Goal: Task Accomplishment & Management: Use online tool/utility

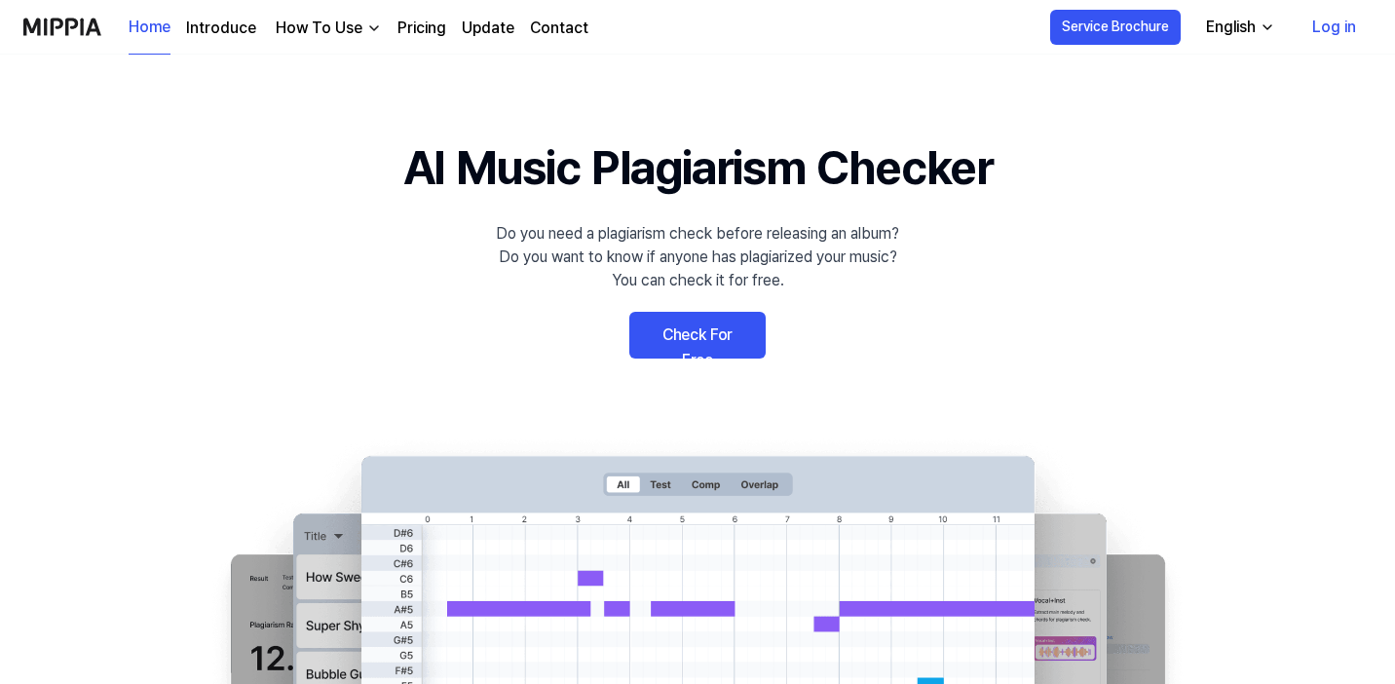
click at [727, 333] on link "Check For Free" at bounding box center [697, 335] width 136 height 47
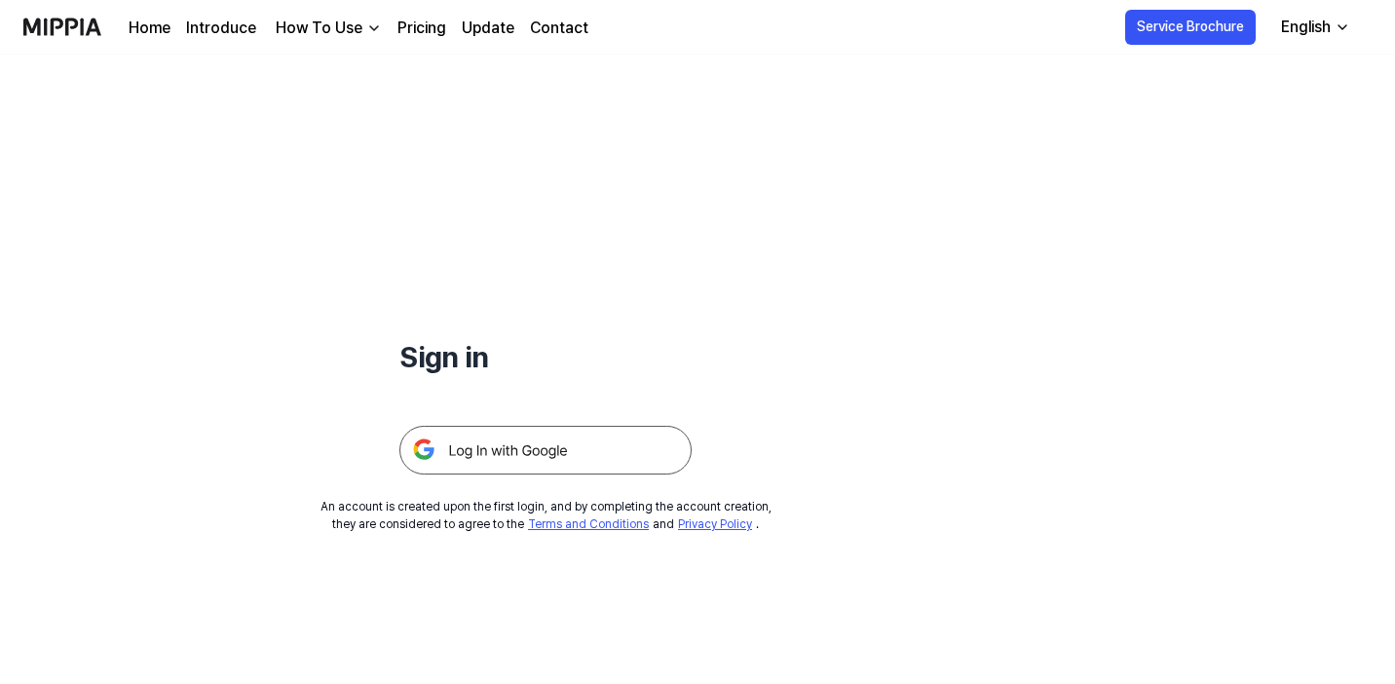
click at [508, 462] on img at bounding box center [546, 450] width 292 height 49
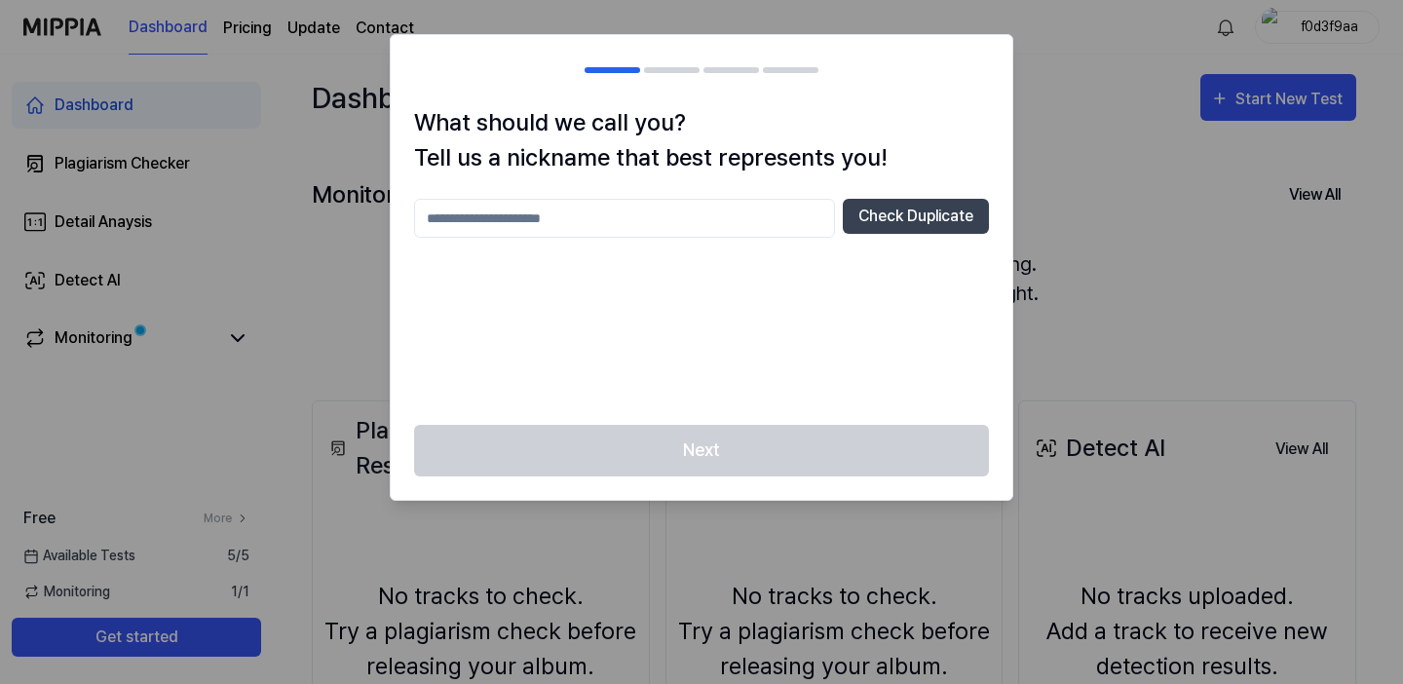
click at [630, 219] on input "text" at bounding box center [624, 218] width 421 height 39
type input "*"
type input "*****"
click at [921, 216] on button "Check Duplicate" at bounding box center [916, 216] width 146 height 35
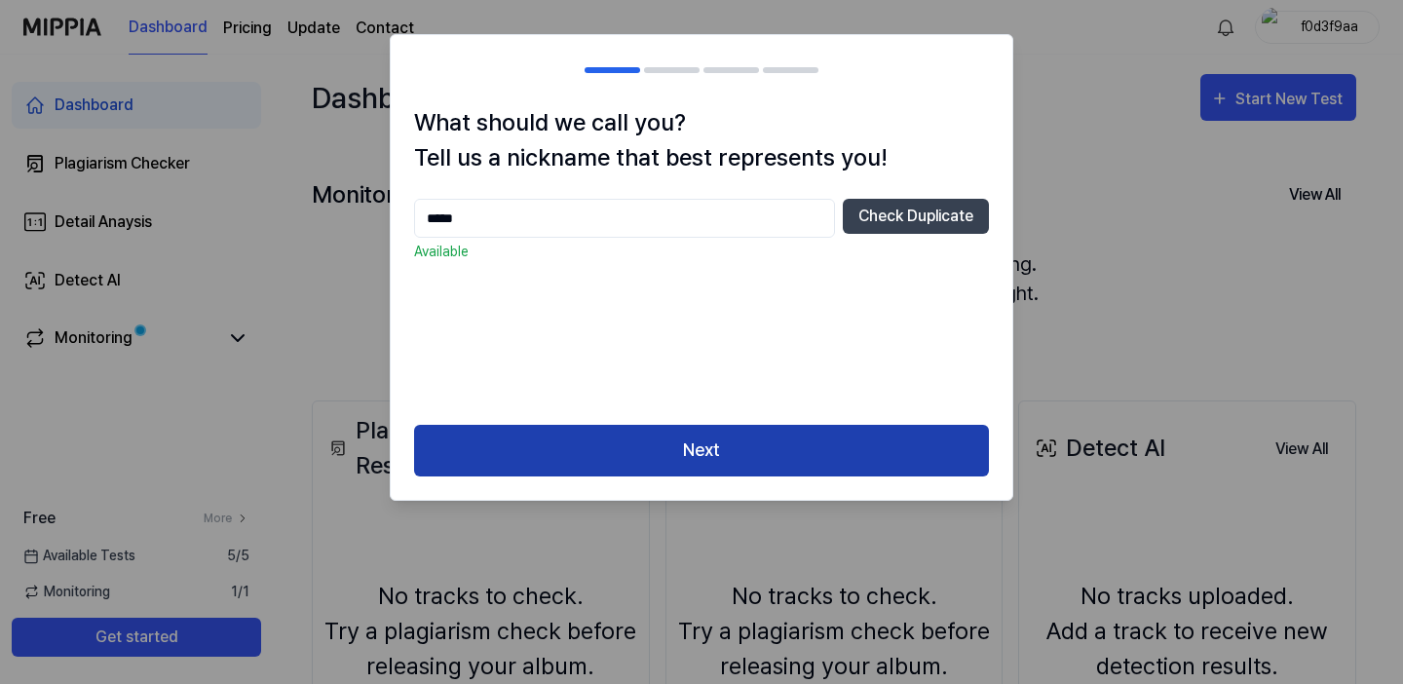
click at [848, 457] on button "Next" at bounding box center [701, 451] width 575 height 52
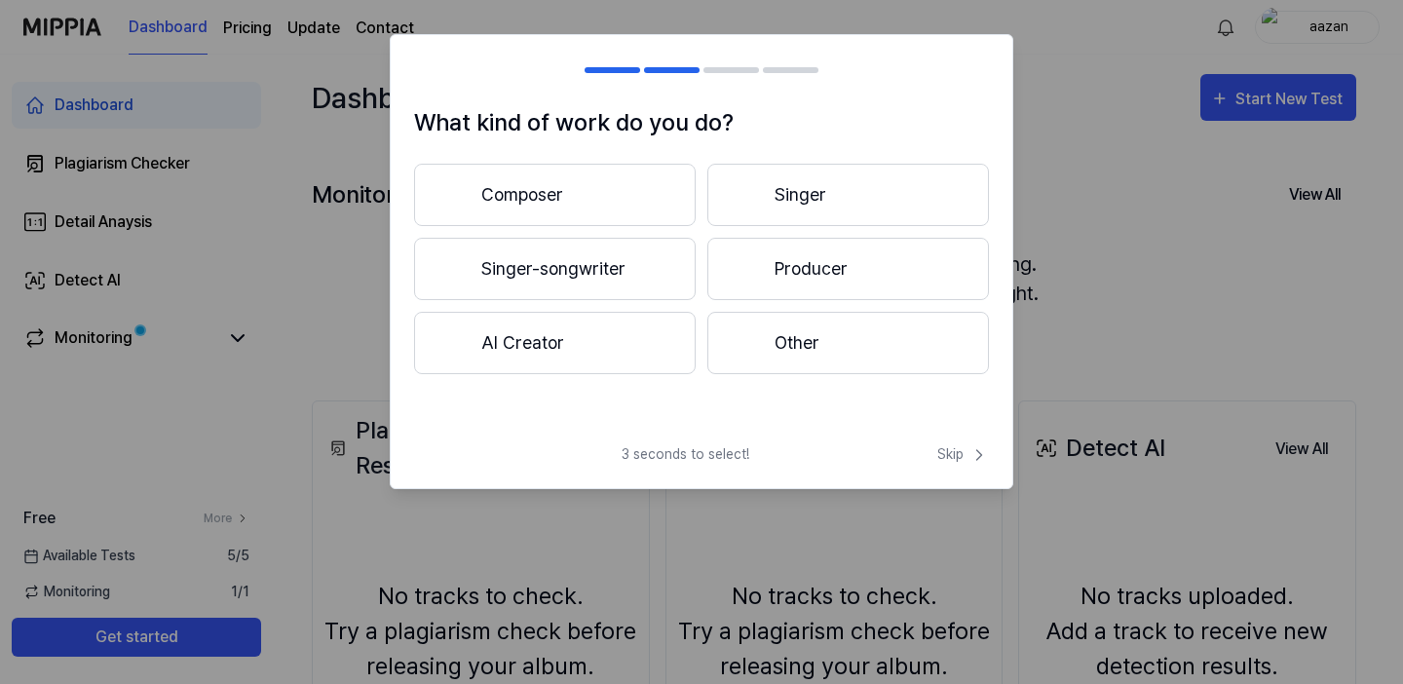
click at [765, 183] on button "Singer" at bounding box center [848, 195] width 282 height 62
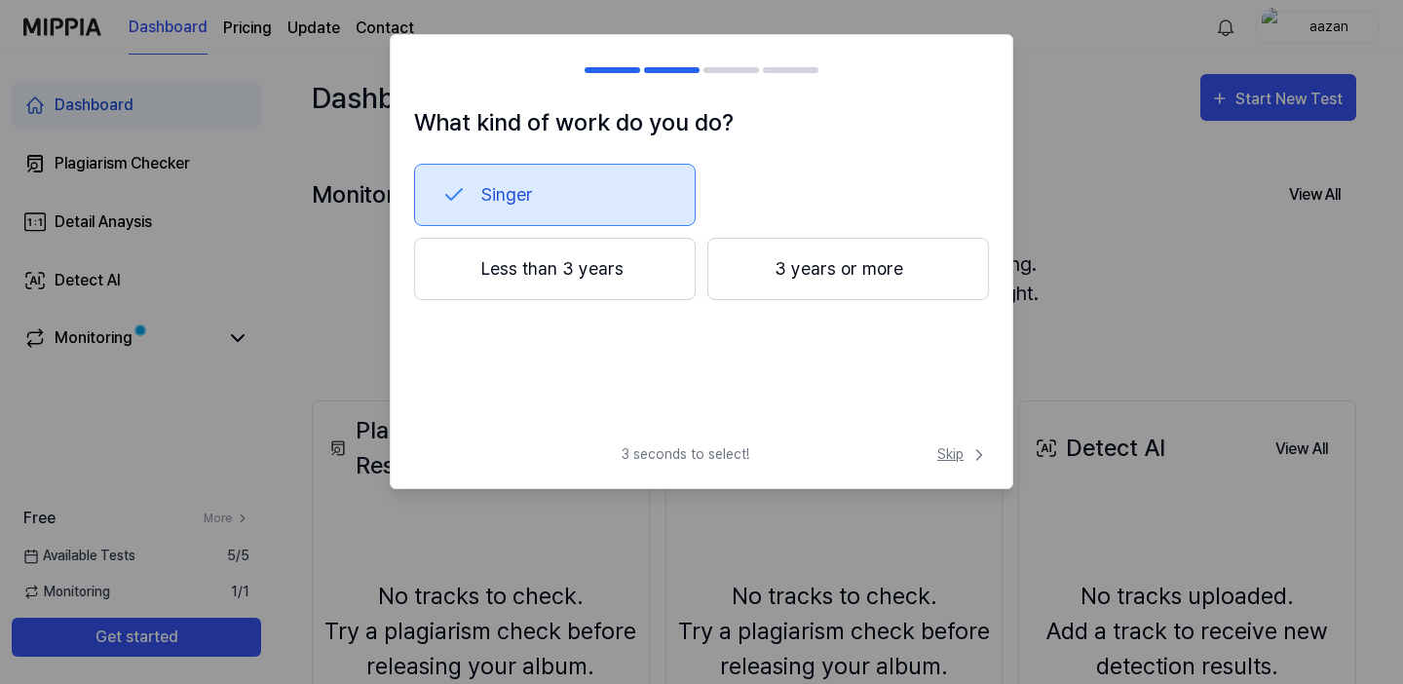
click at [961, 447] on span "Skip" at bounding box center [963, 454] width 52 height 20
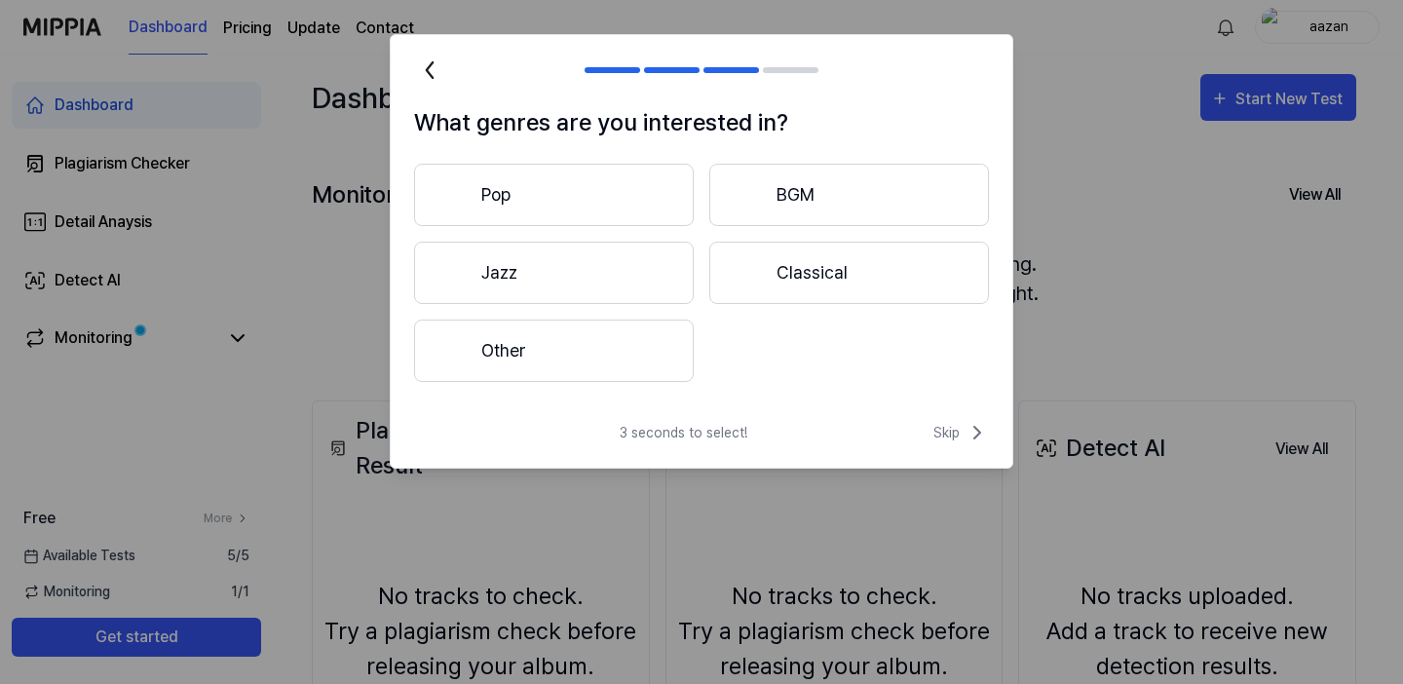
click at [626, 187] on button "Pop" at bounding box center [554, 195] width 280 height 62
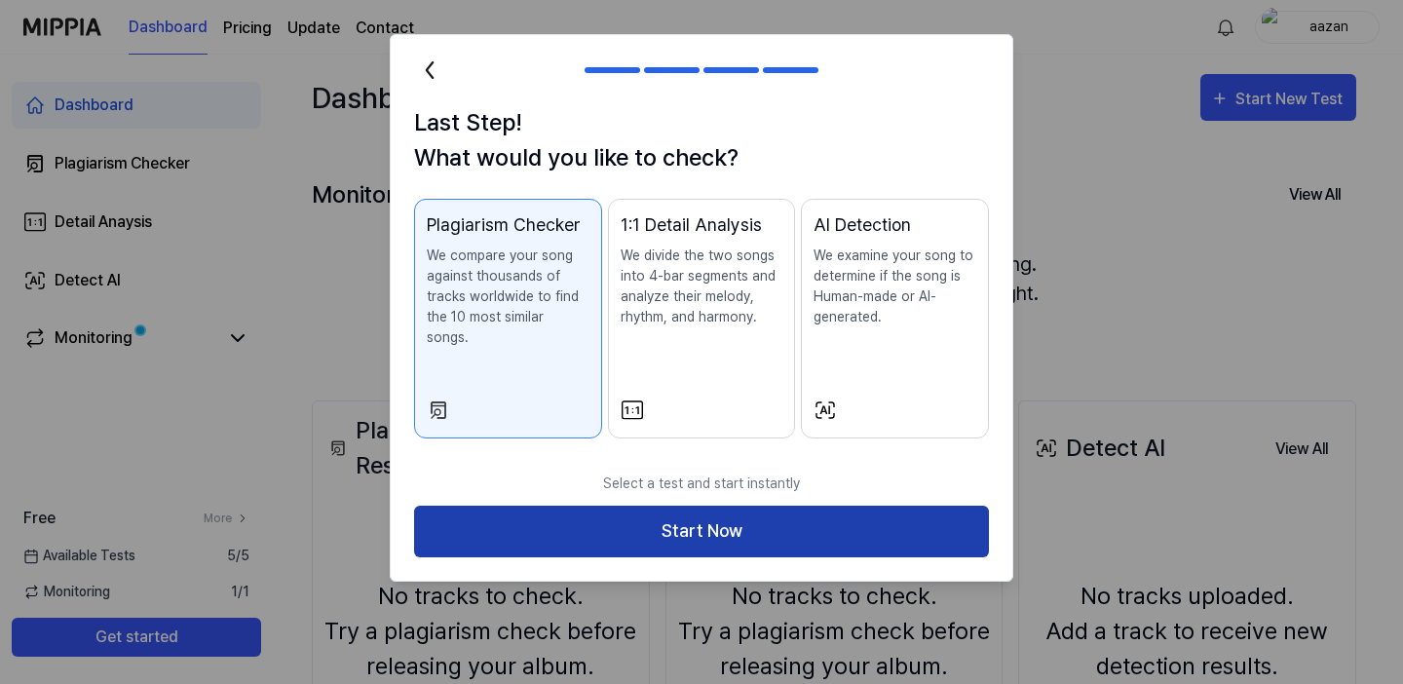
click at [757, 511] on button "Start Now" at bounding box center [701, 532] width 575 height 52
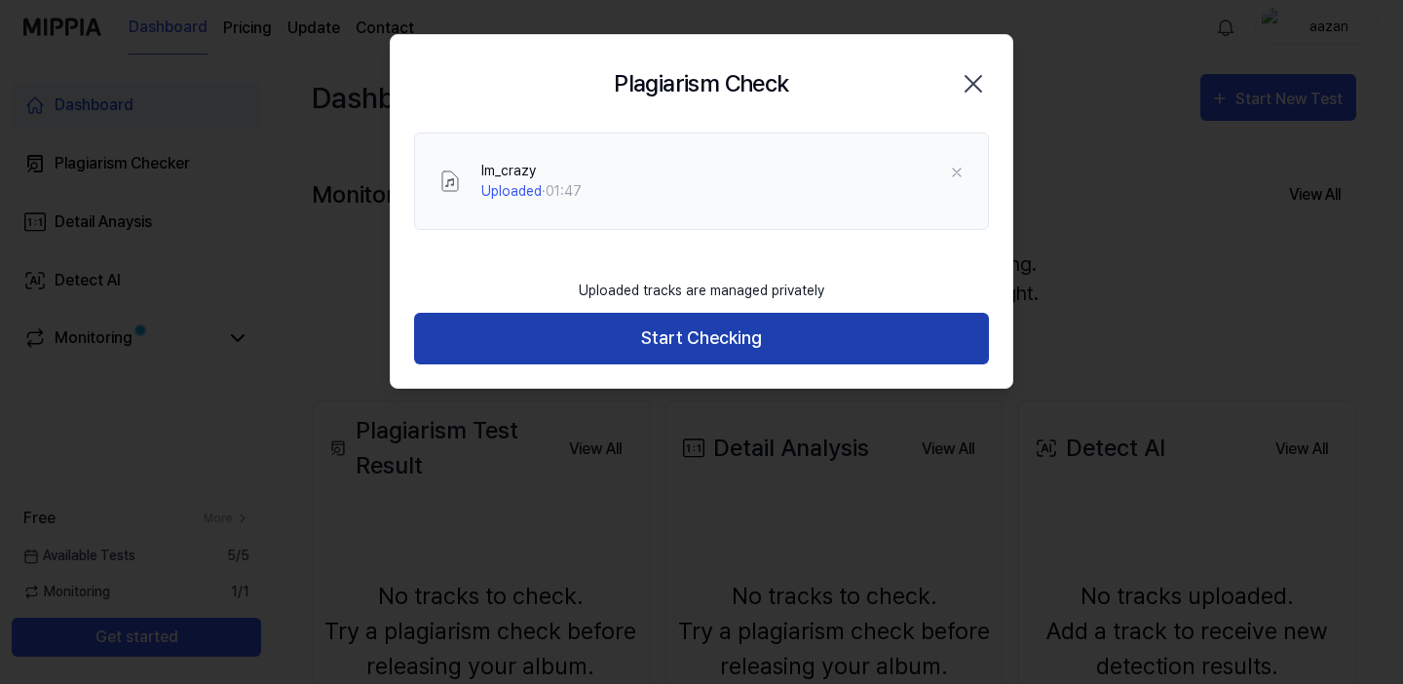
click at [797, 344] on button "Start Checking" at bounding box center [701, 339] width 575 height 52
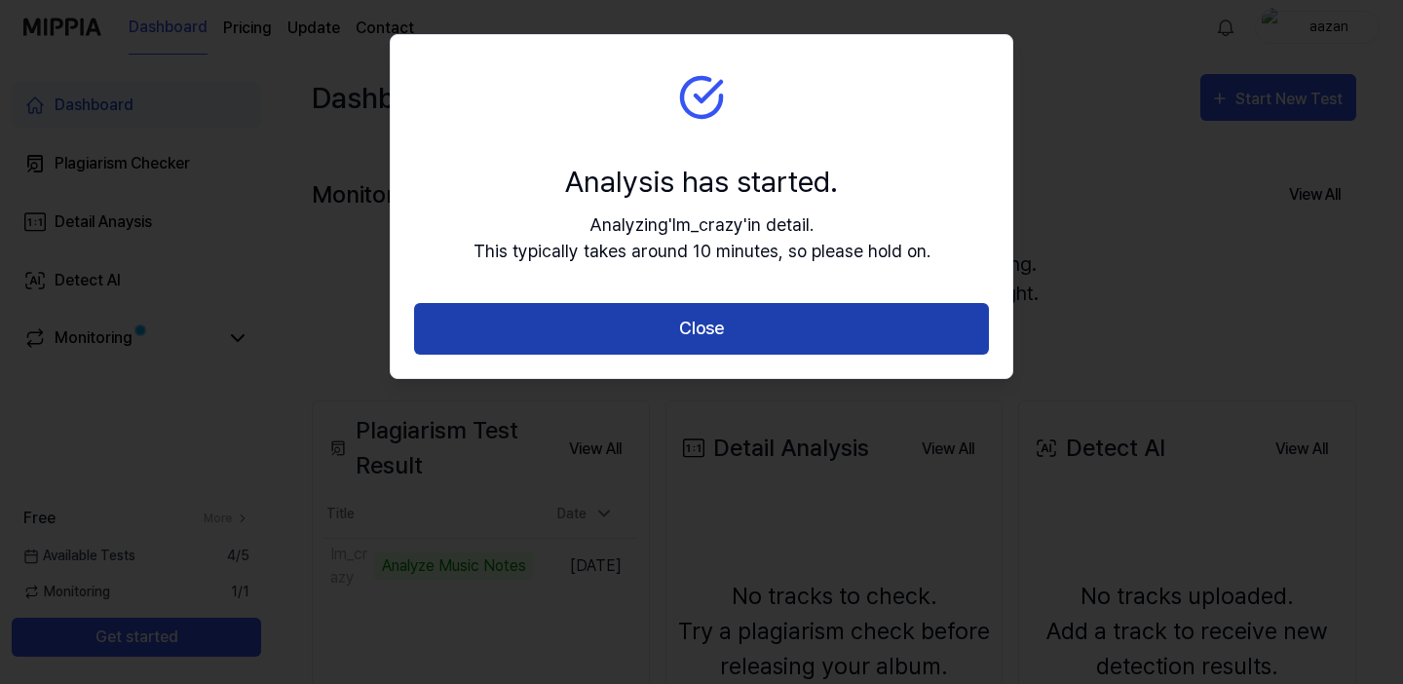
click at [647, 326] on button "Close" at bounding box center [701, 329] width 575 height 52
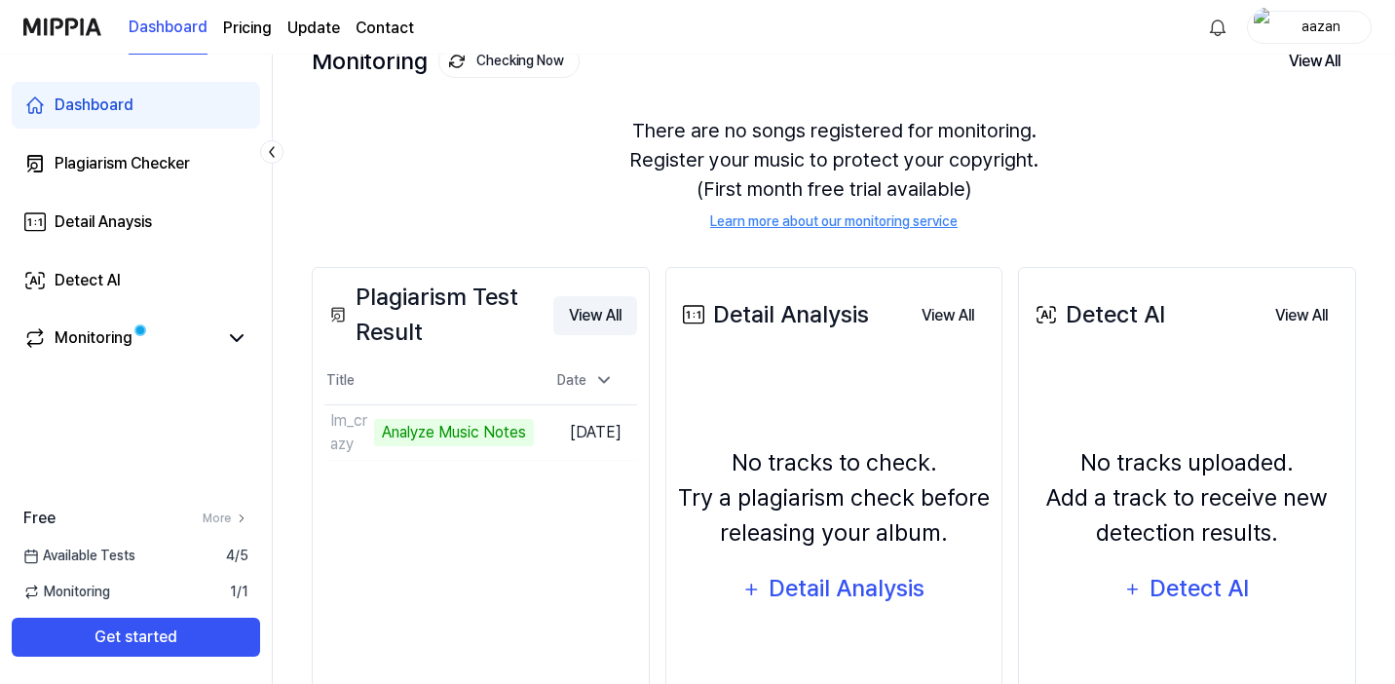
scroll to position [156, 0]
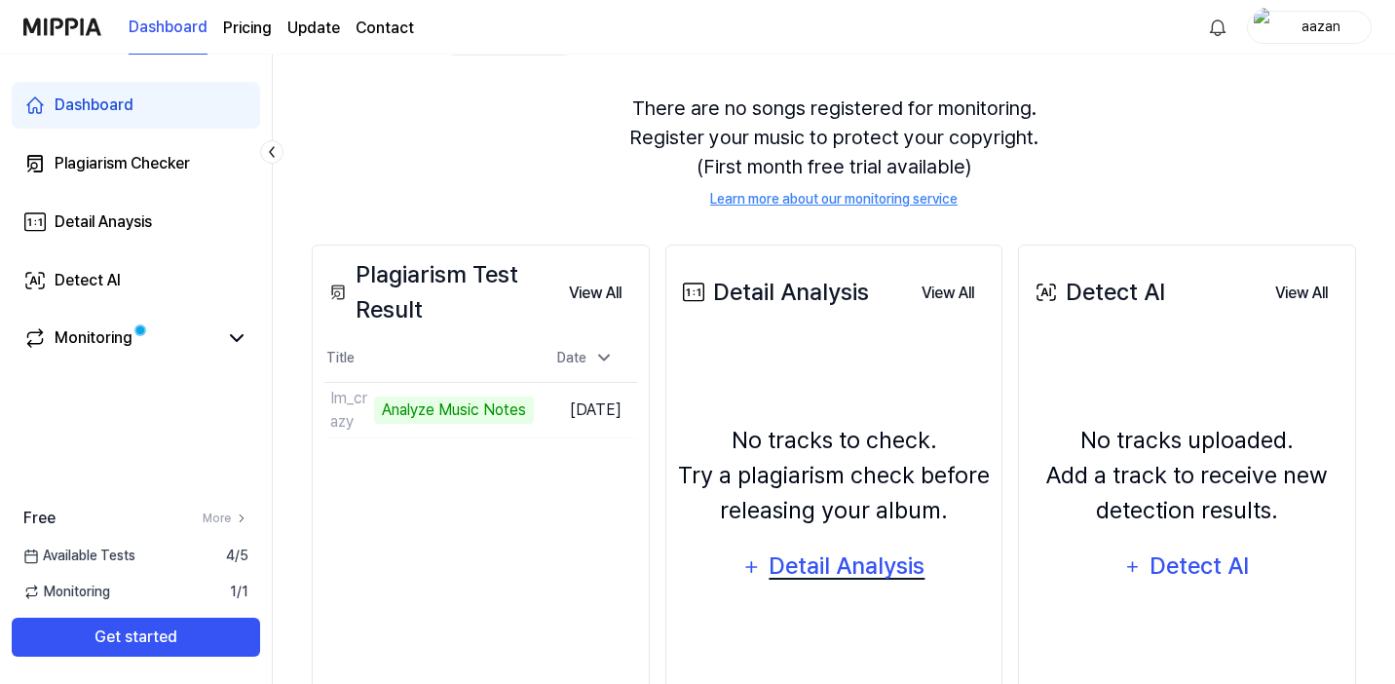
click at [818, 573] on div "Detail Analysis" at bounding box center [847, 566] width 159 height 37
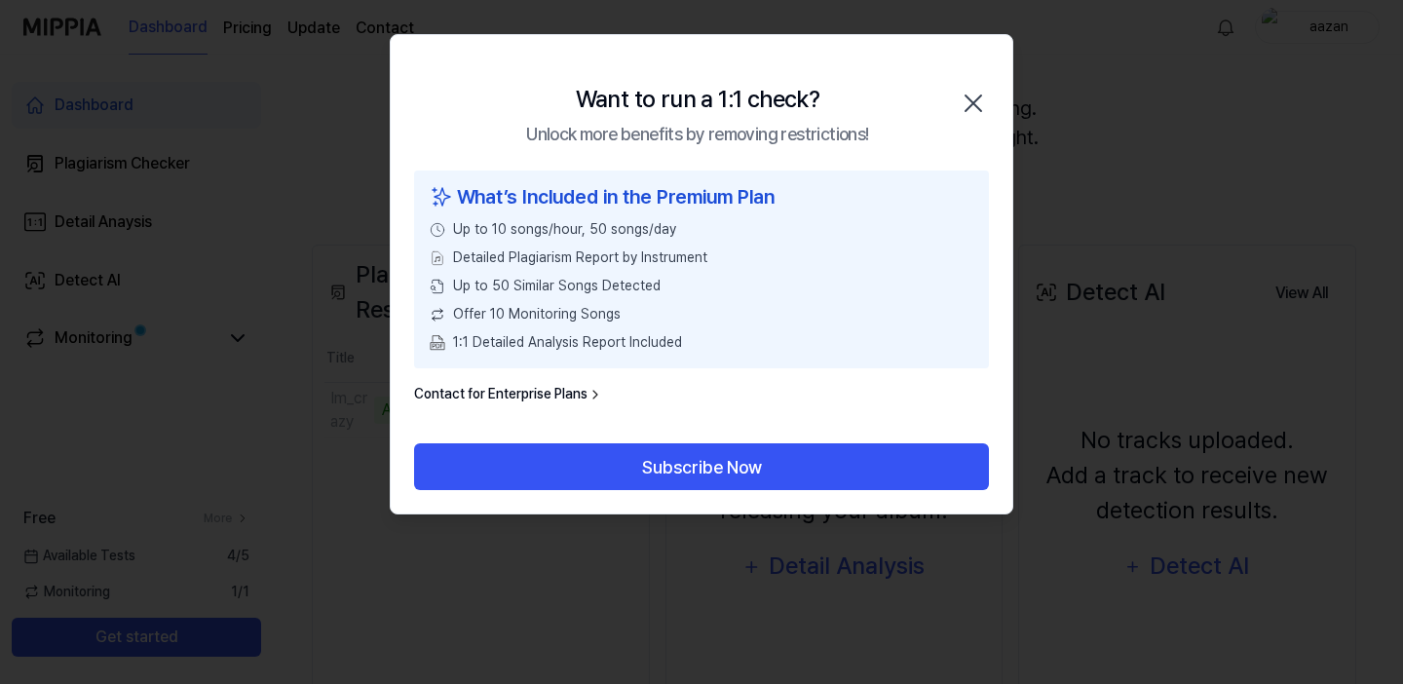
click at [971, 94] on icon "button" at bounding box center [973, 103] width 31 height 31
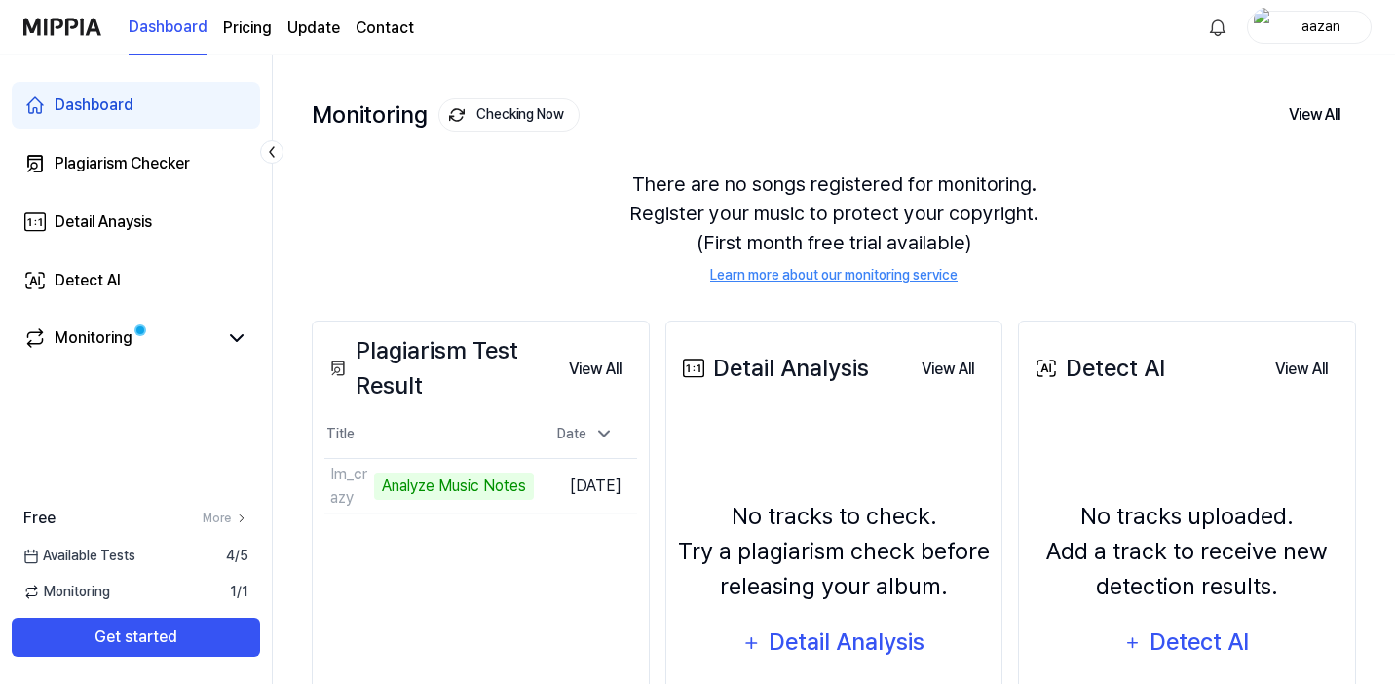
scroll to position [117, 0]
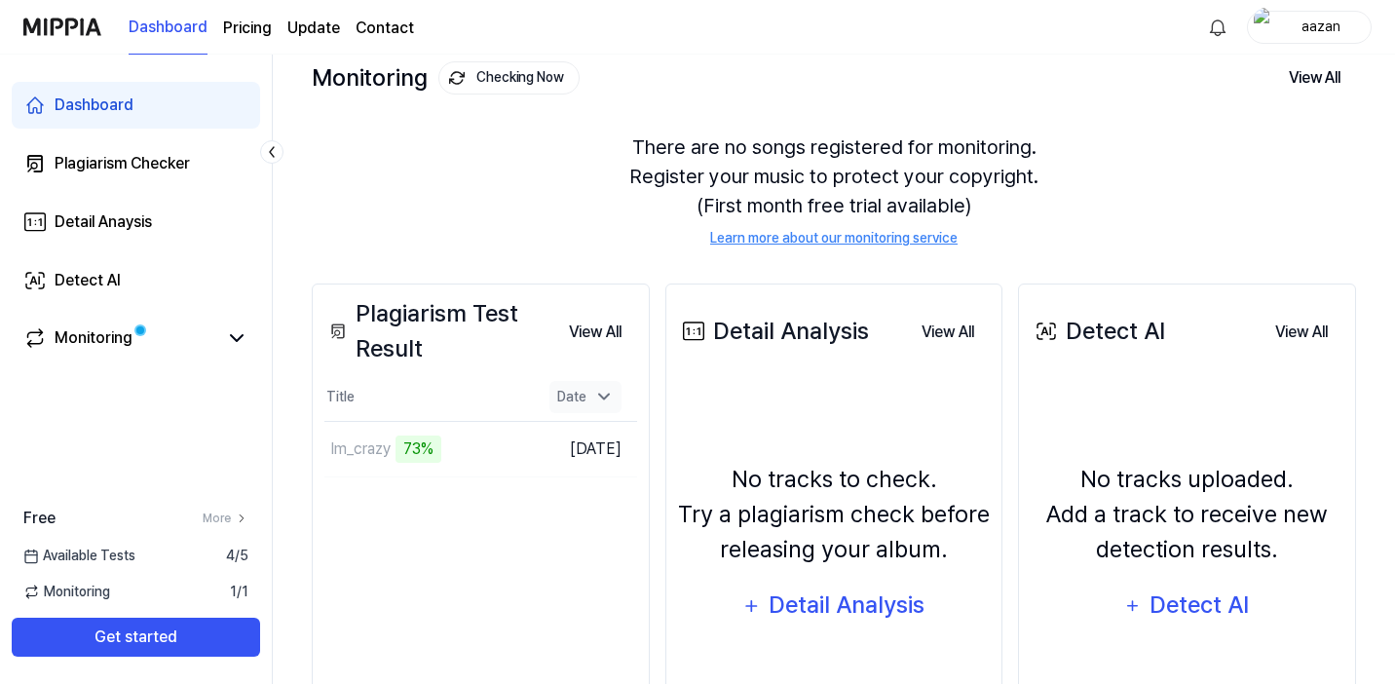
click at [599, 395] on icon at bounding box center [604, 397] width 10 height 5
click at [591, 338] on button "View All" at bounding box center [595, 332] width 84 height 39
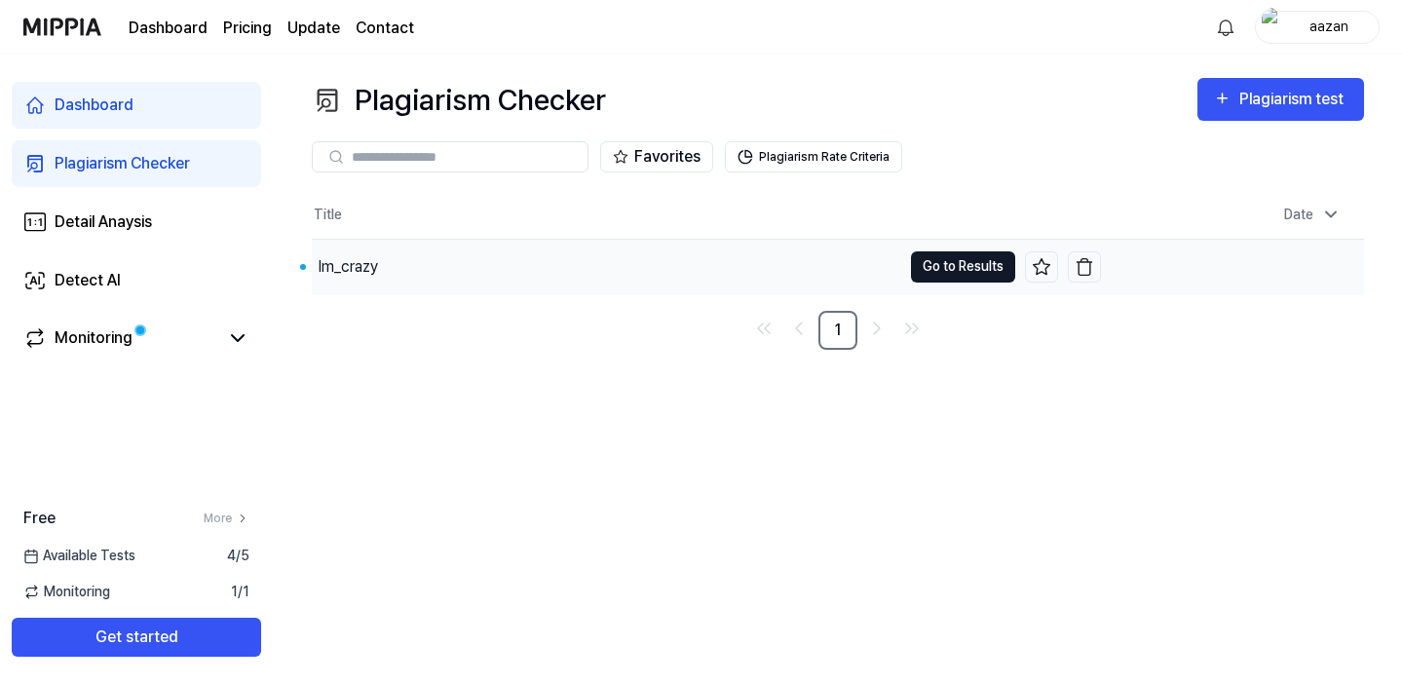
click at [940, 260] on button "Go to Results" at bounding box center [963, 266] width 104 height 31
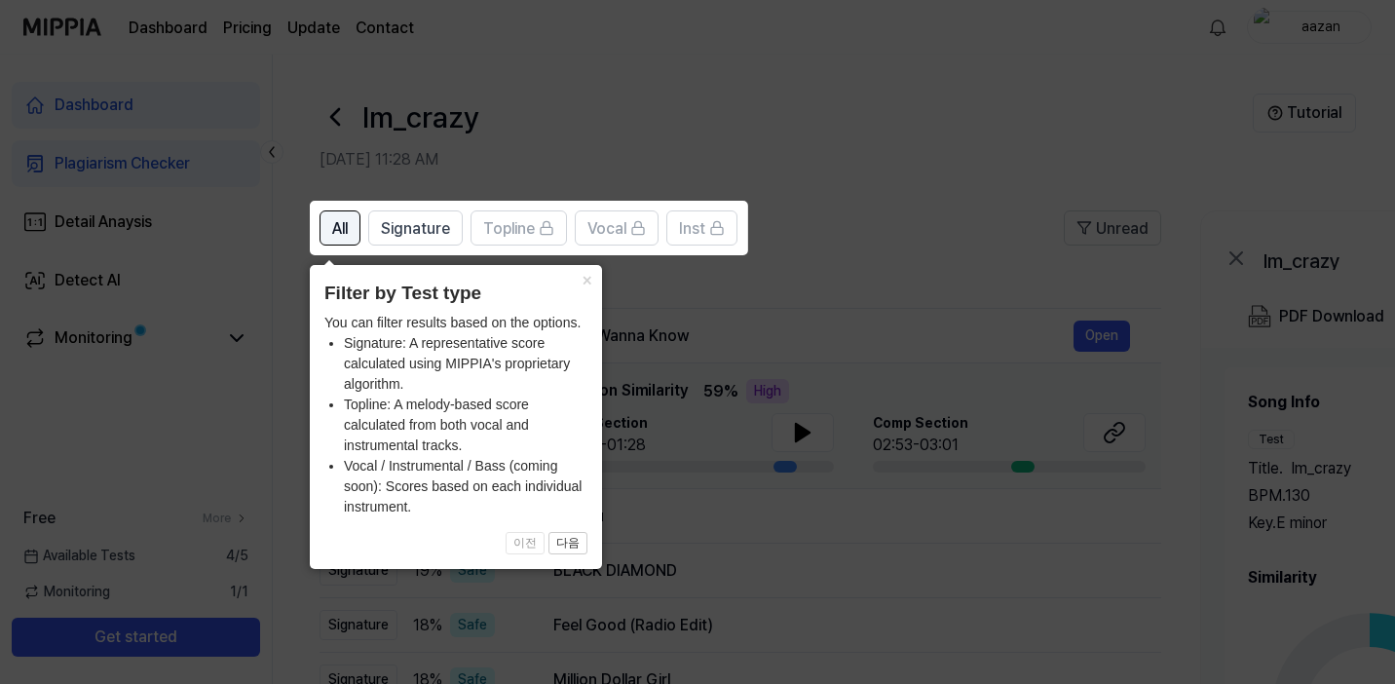
click at [332, 243] on button "All" at bounding box center [340, 227] width 41 height 35
click at [582, 537] on button "다음" at bounding box center [568, 543] width 39 height 23
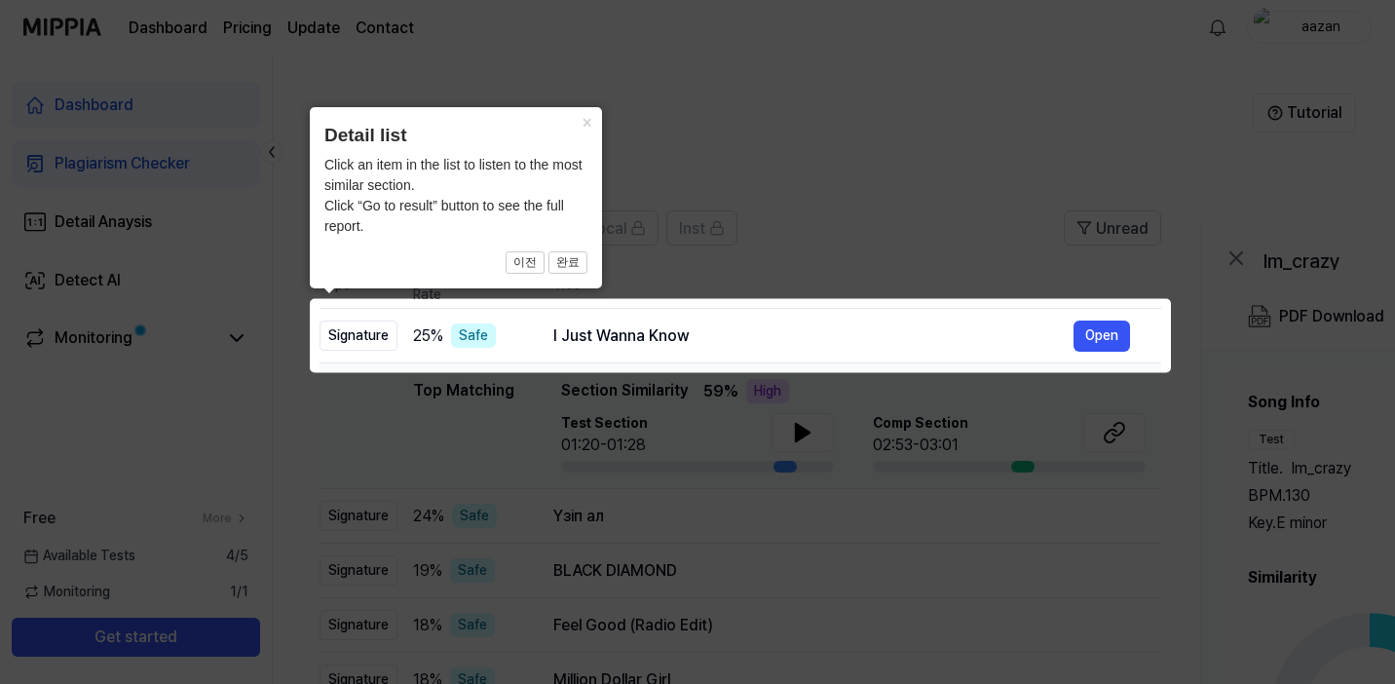
click at [550, 260] on span "이전 완료" at bounding box center [455, 262] width 263 height 23
click at [564, 260] on button "완료" at bounding box center [568, 262] width 39 height 23
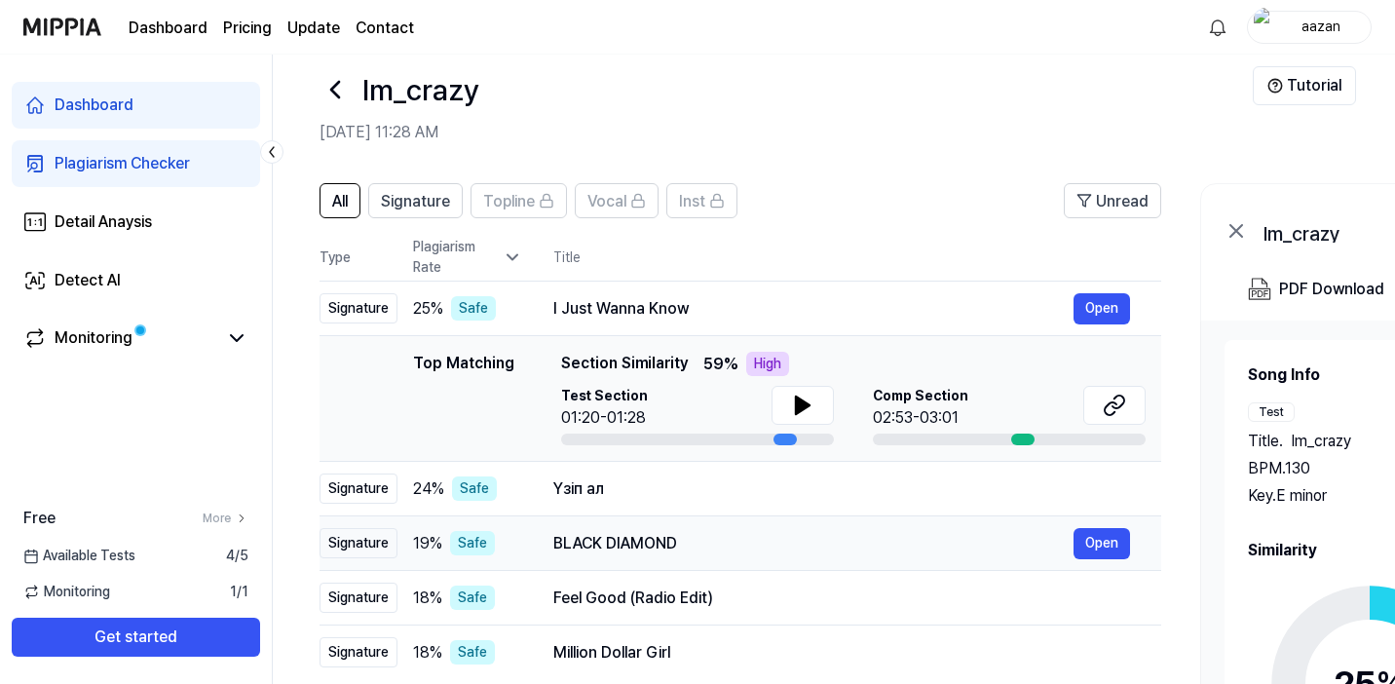
scroll to position [25, 0]
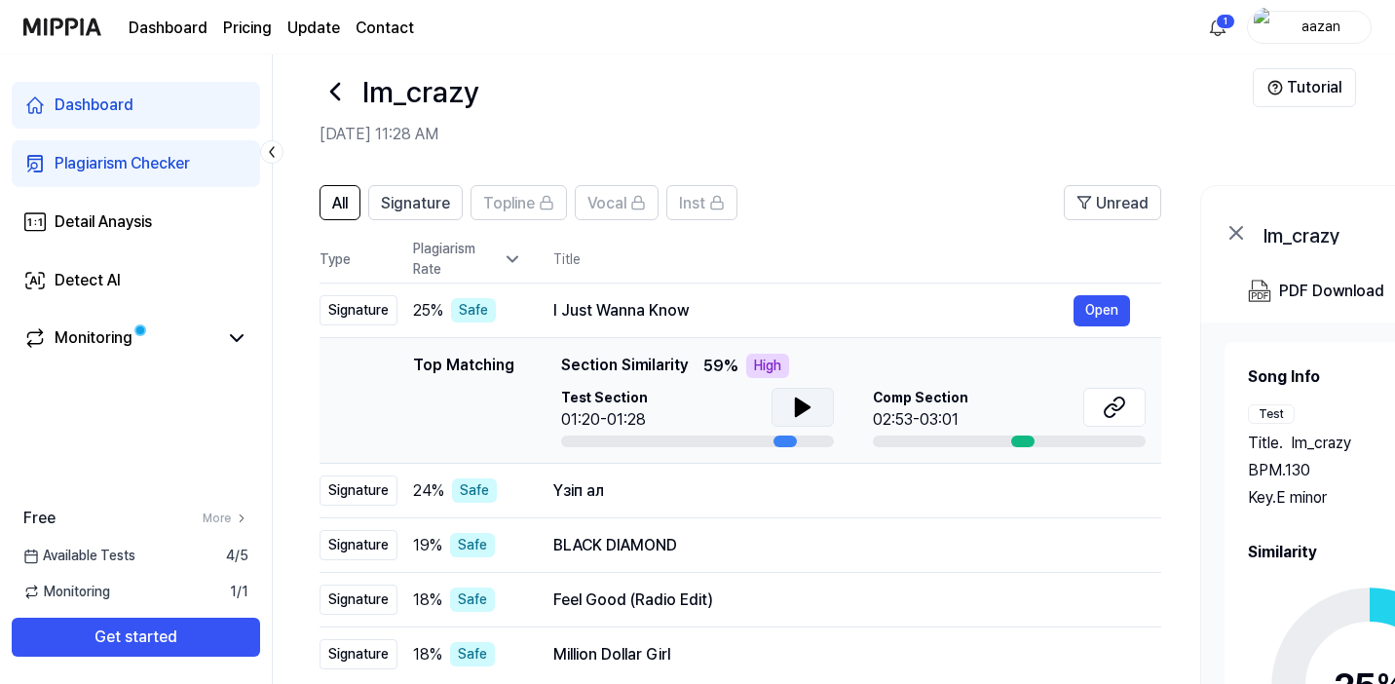
click at [803, 405] on icon at bounding box center [803, 408] width 14 height 18
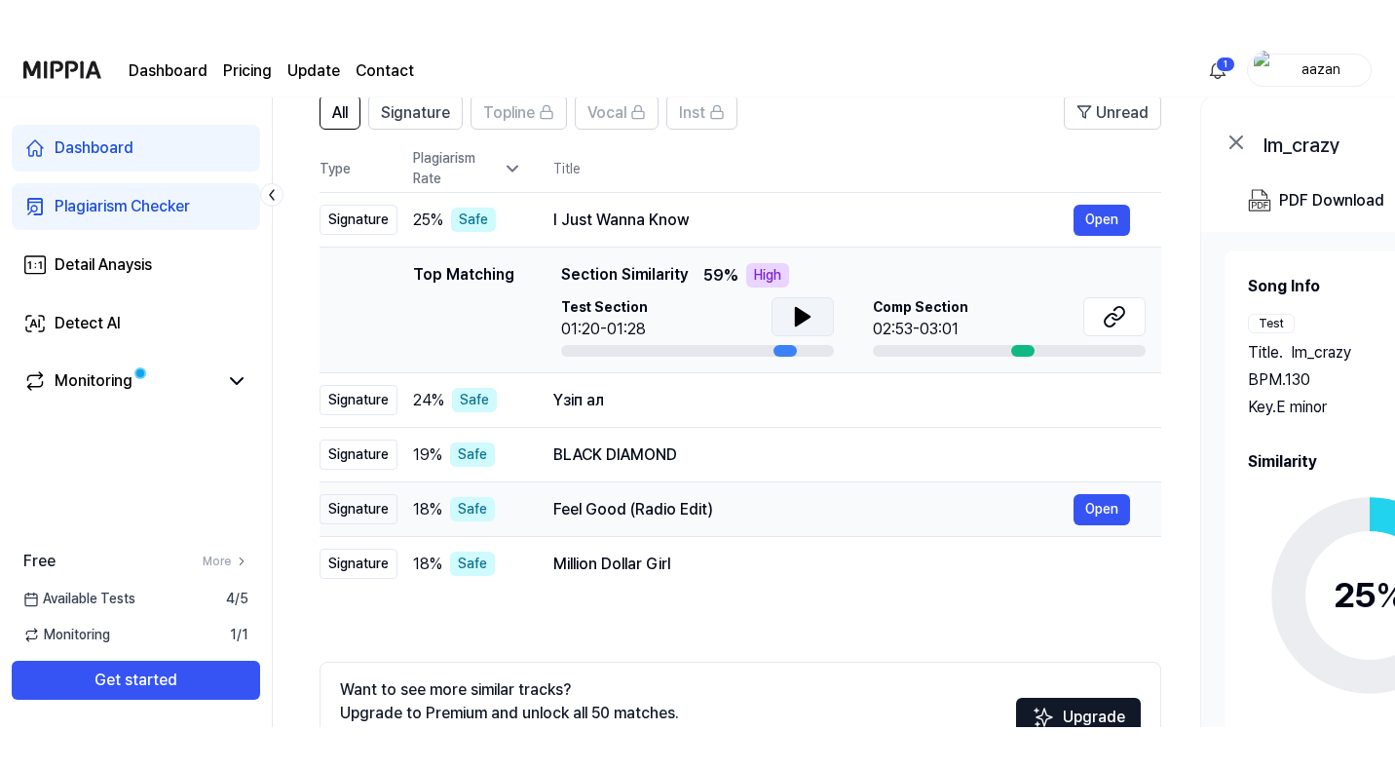
scroll to position [181, 0]
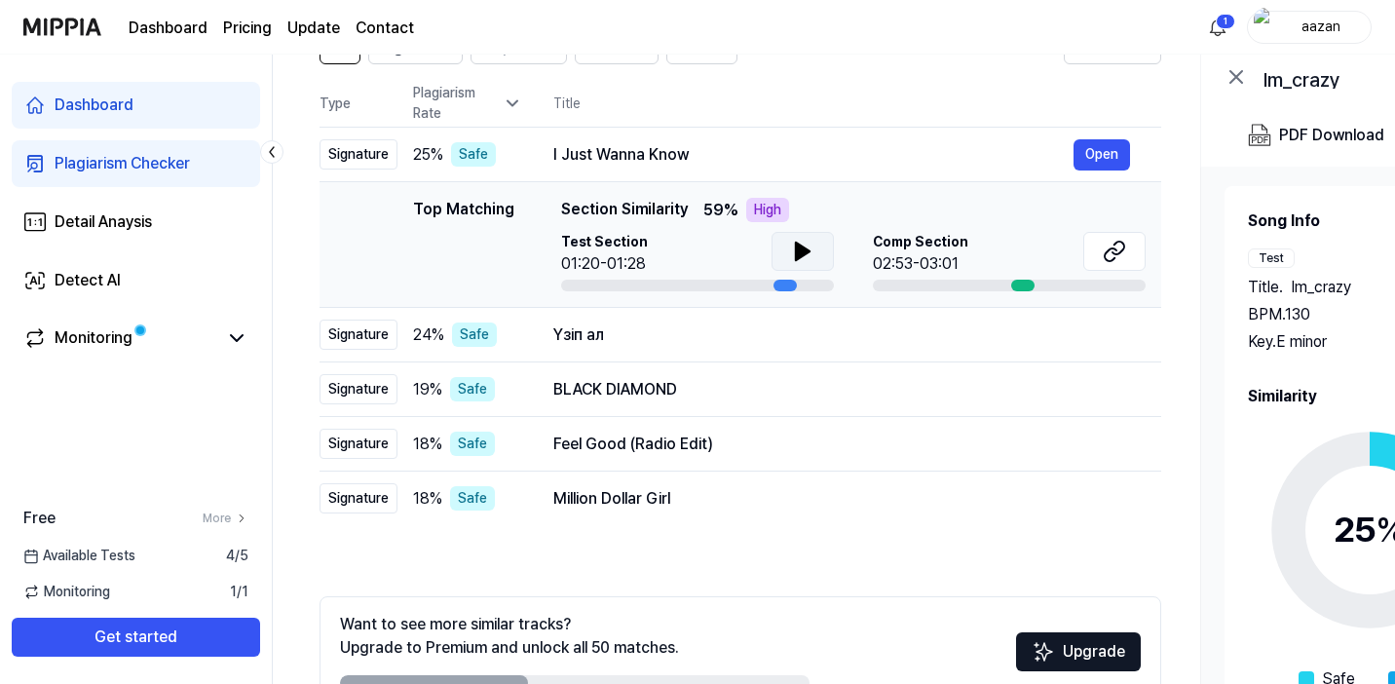
drag, startPoint x: 460, startPoint y: 677, endPoint x: 485, endPoint y: 672, distance: 25.8
click at [485, 672] on div "Want to see more similar tracks? Upgrade to Premium and unlock all 50 matches." at bounding box center [575, 652] width 470 height 78
drag, startPoint x: 482, startPoint y: 679, endPoint x: 505, endPoint y: 678, distance: 22.4
click at [505, 678] on div at bounding box center [434, 683] width 188 height 16
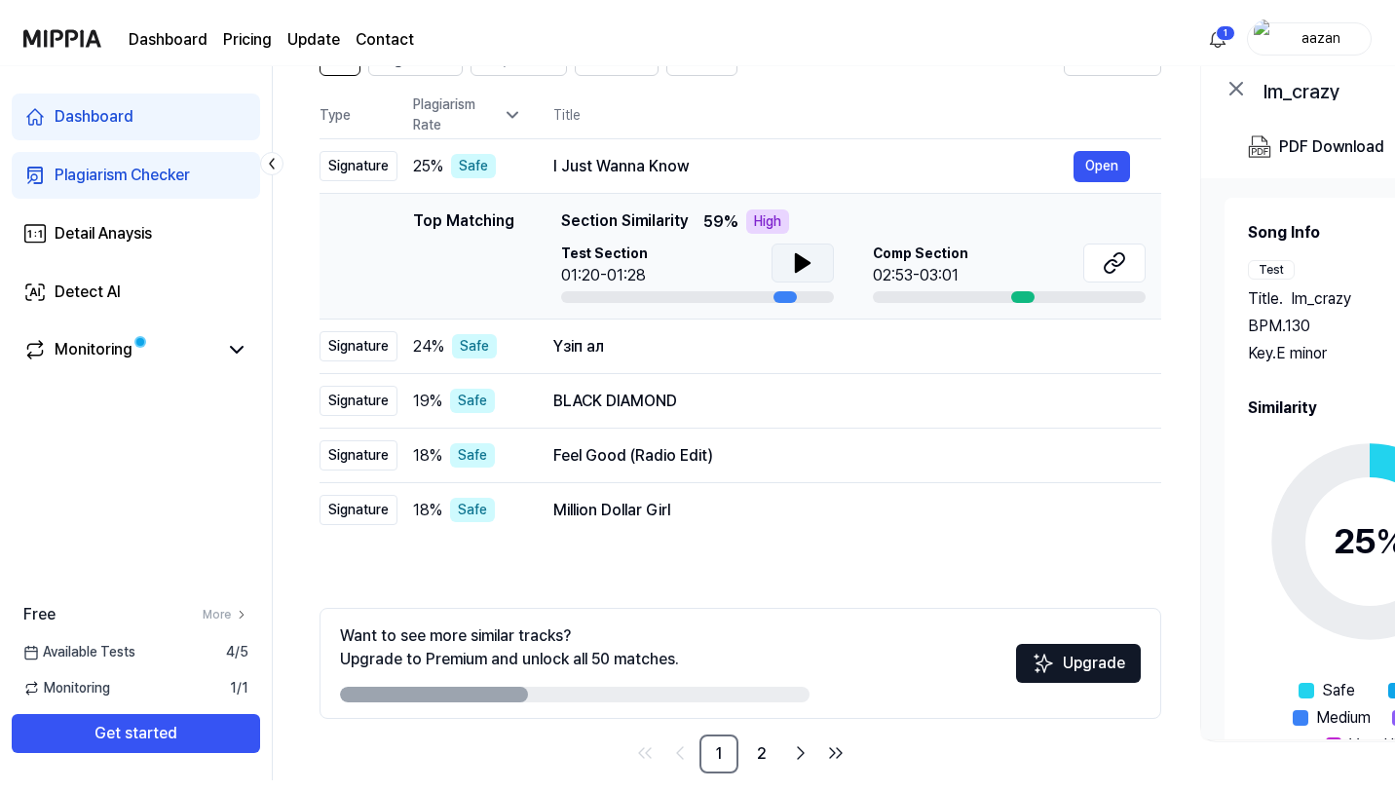
scroll to position [105, 0]
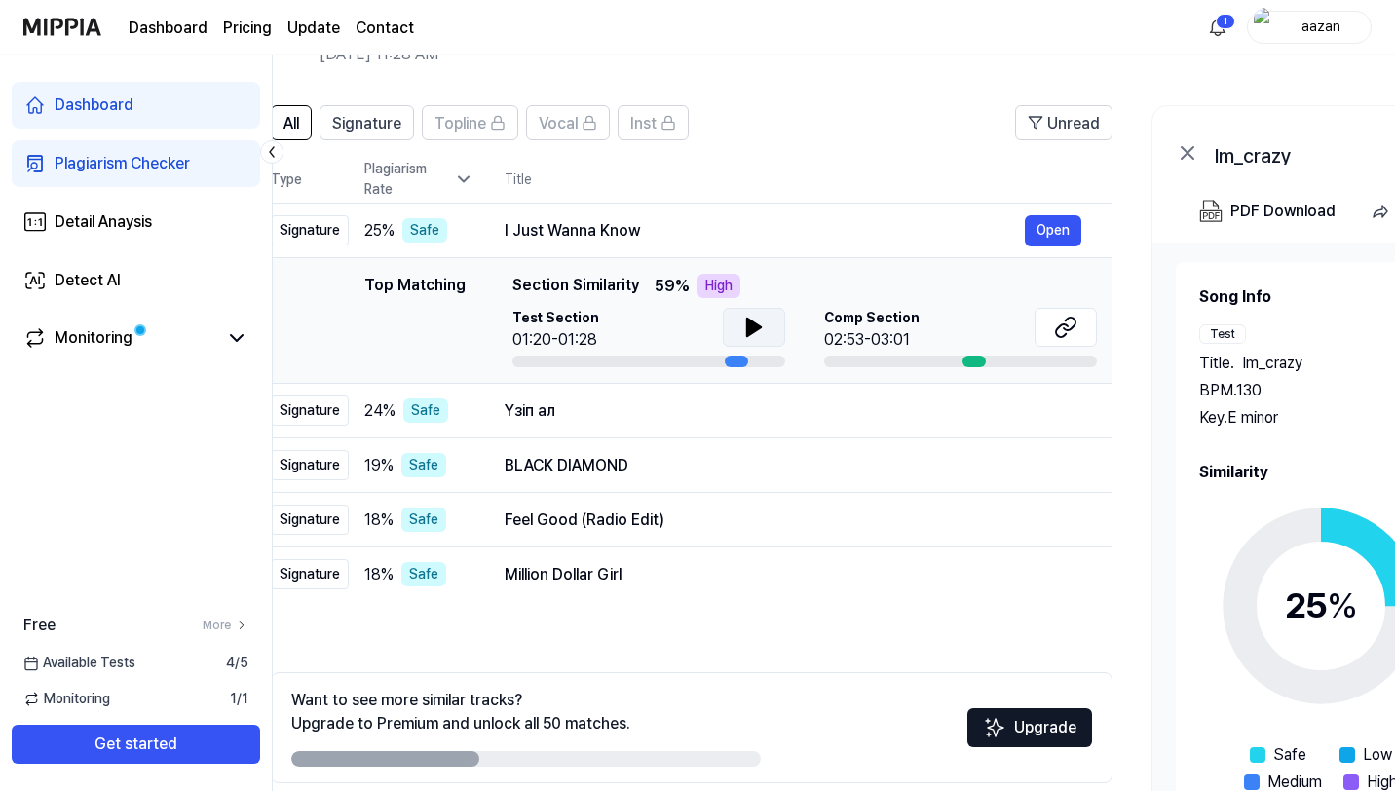
drag, startPoint x: 1361, startPoint y: 568, endPoint x: 1257, endPoint y: 566, distance: 104.3
click at [1264, 568] on icon at bounding box center [1322, 606] width 244 height 244
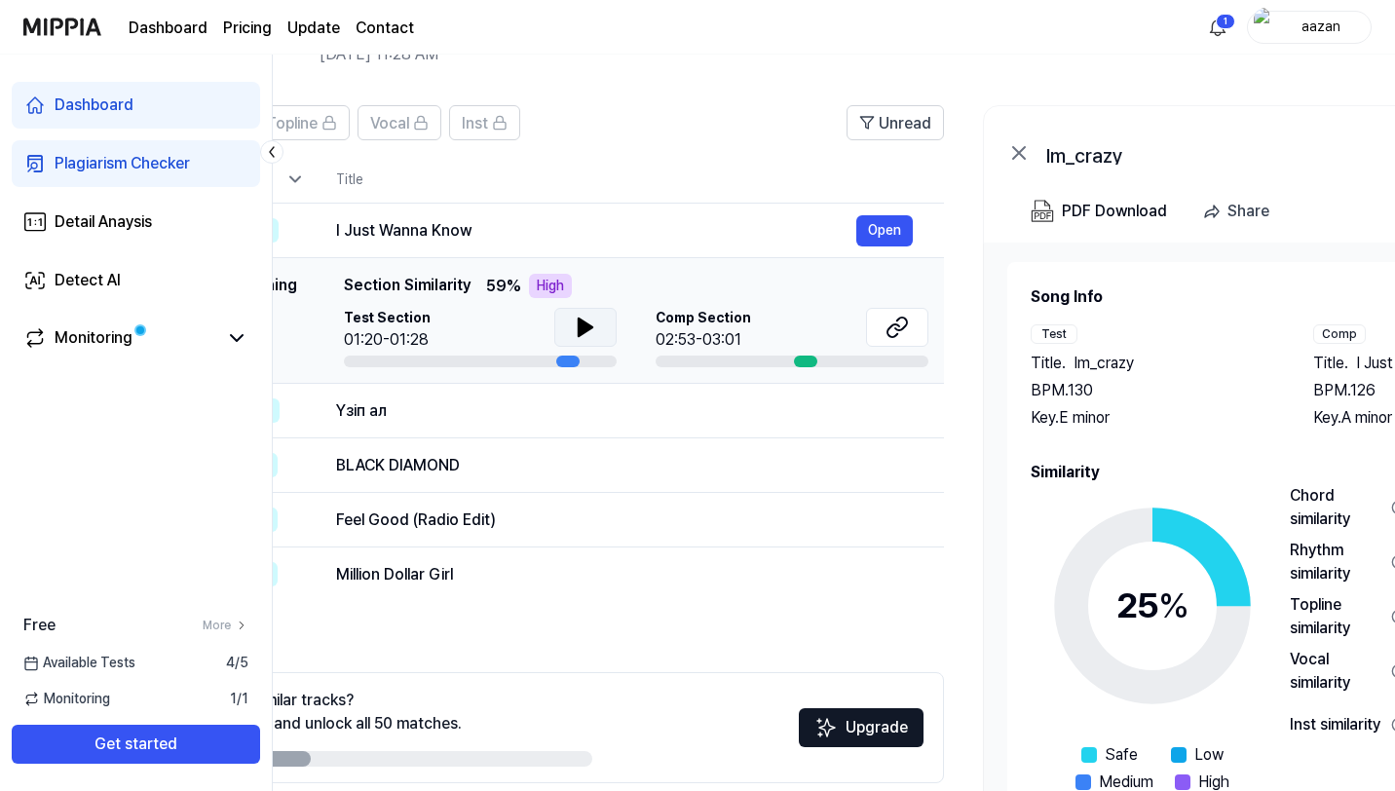
drag, startPoint x: 1257, startPoint y: 566, endPoint x: 1119, endPoint y: 593, distance: 141.0
click at [1120, 573] on icon at bounding box center [1153, 606] width 244 height 244
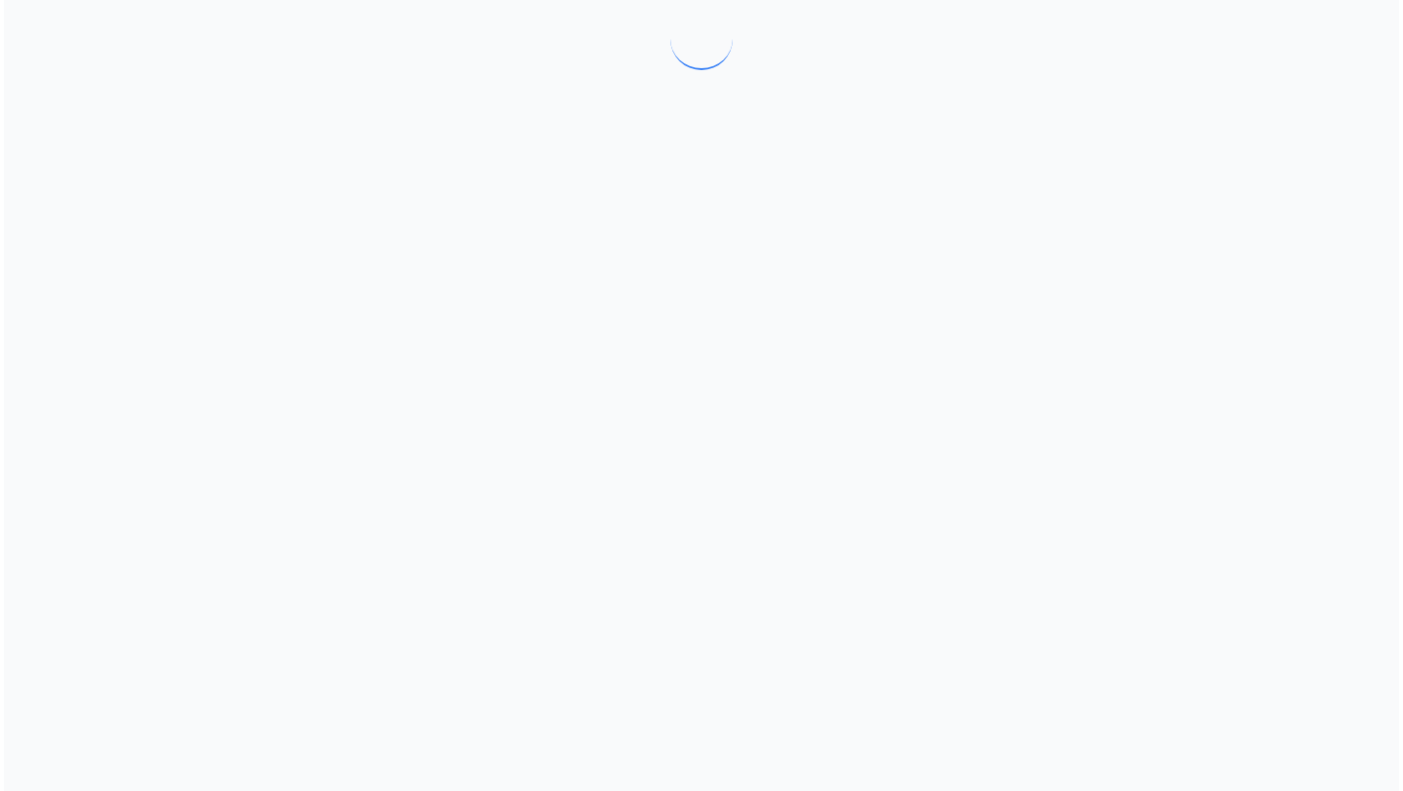
scroll to position [0, 0]
drag, startPoint x: 1119, startPoint y: 593, endPoint x: 1016, endPoint y: 599, distance: 102.5
click at [1017, 596] on div at bounding box center [701, 395] width 1403 height 791
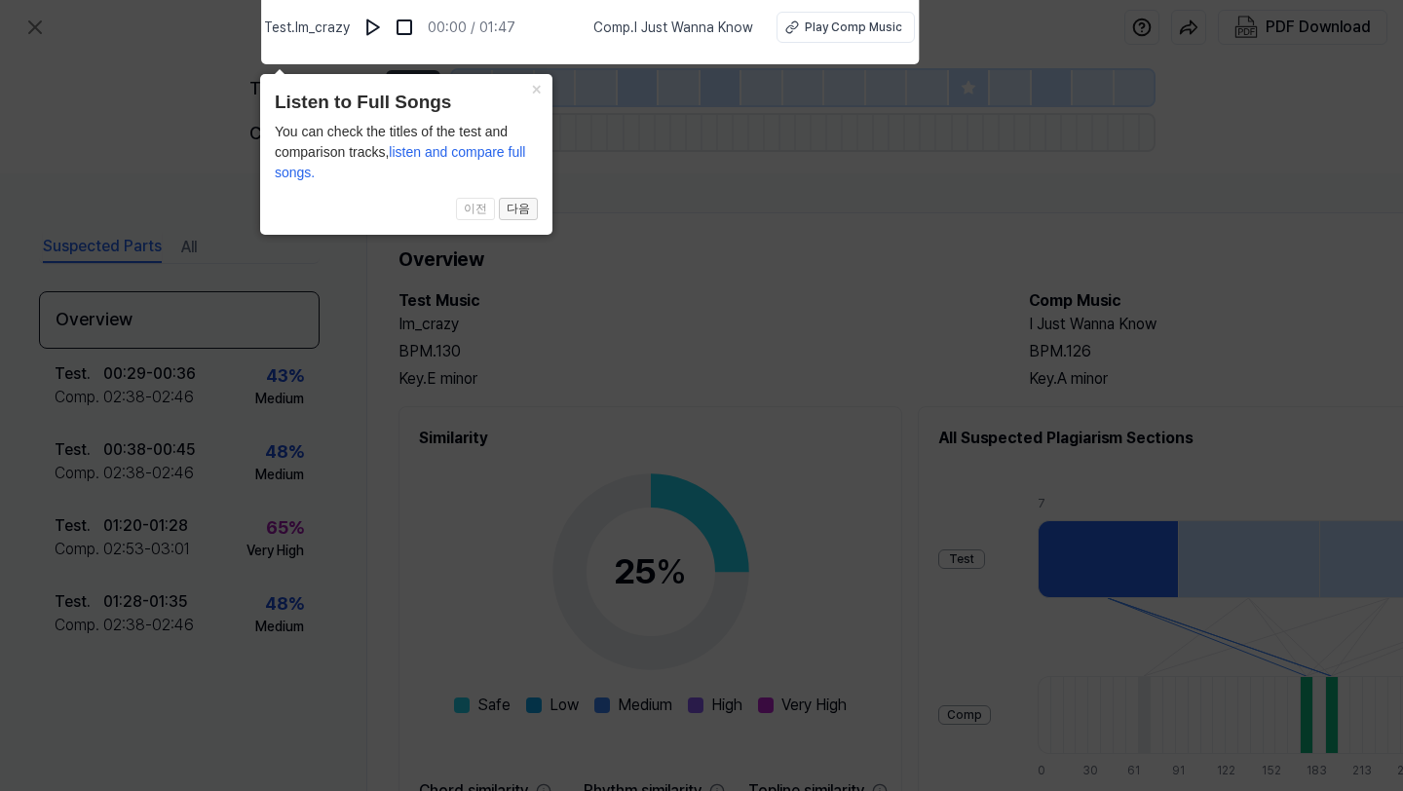
click at [515, 206] on button "다음" at bounding box center [518, 209] width 39 height 23
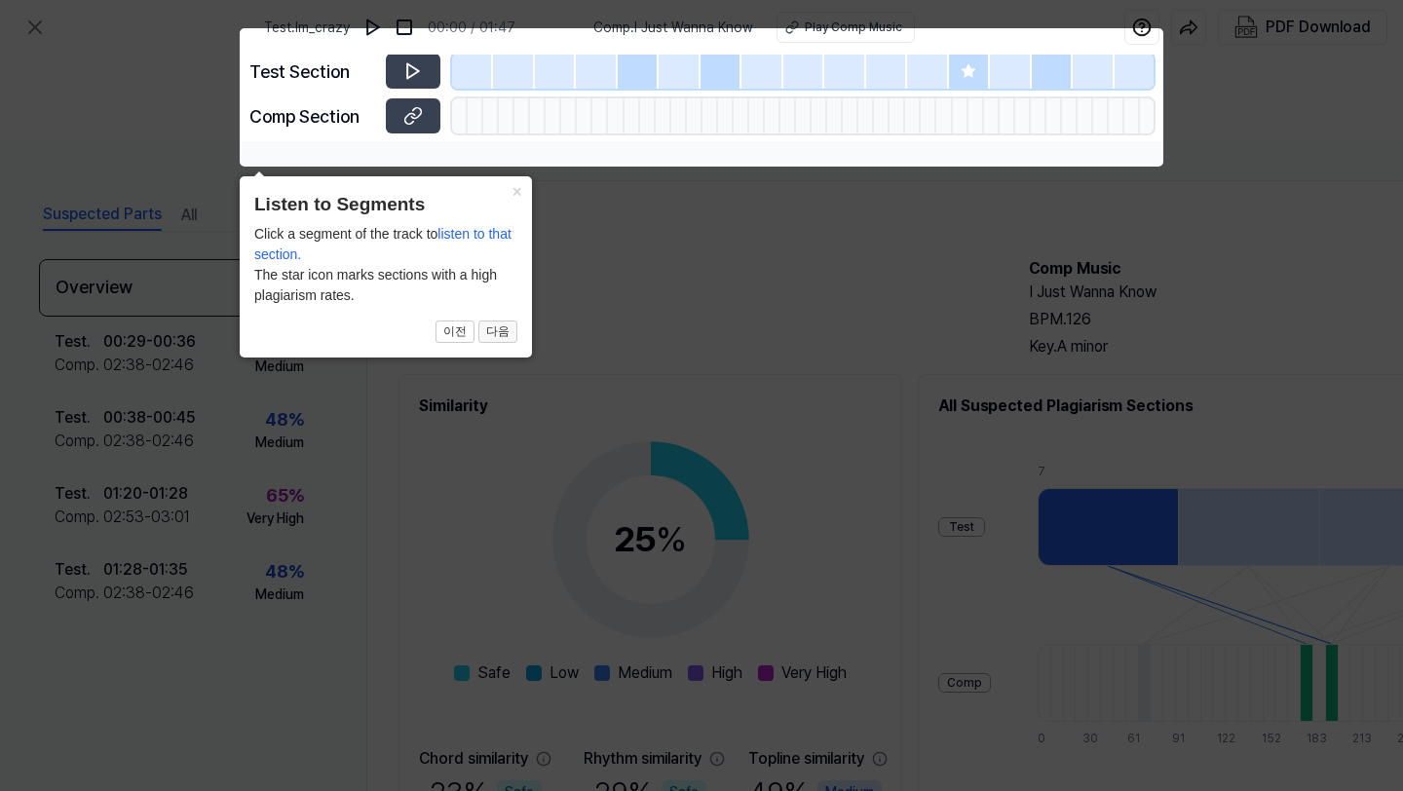
click at [490, 333] on button "다음" at bounding box center [497, 332] width 39 height 23
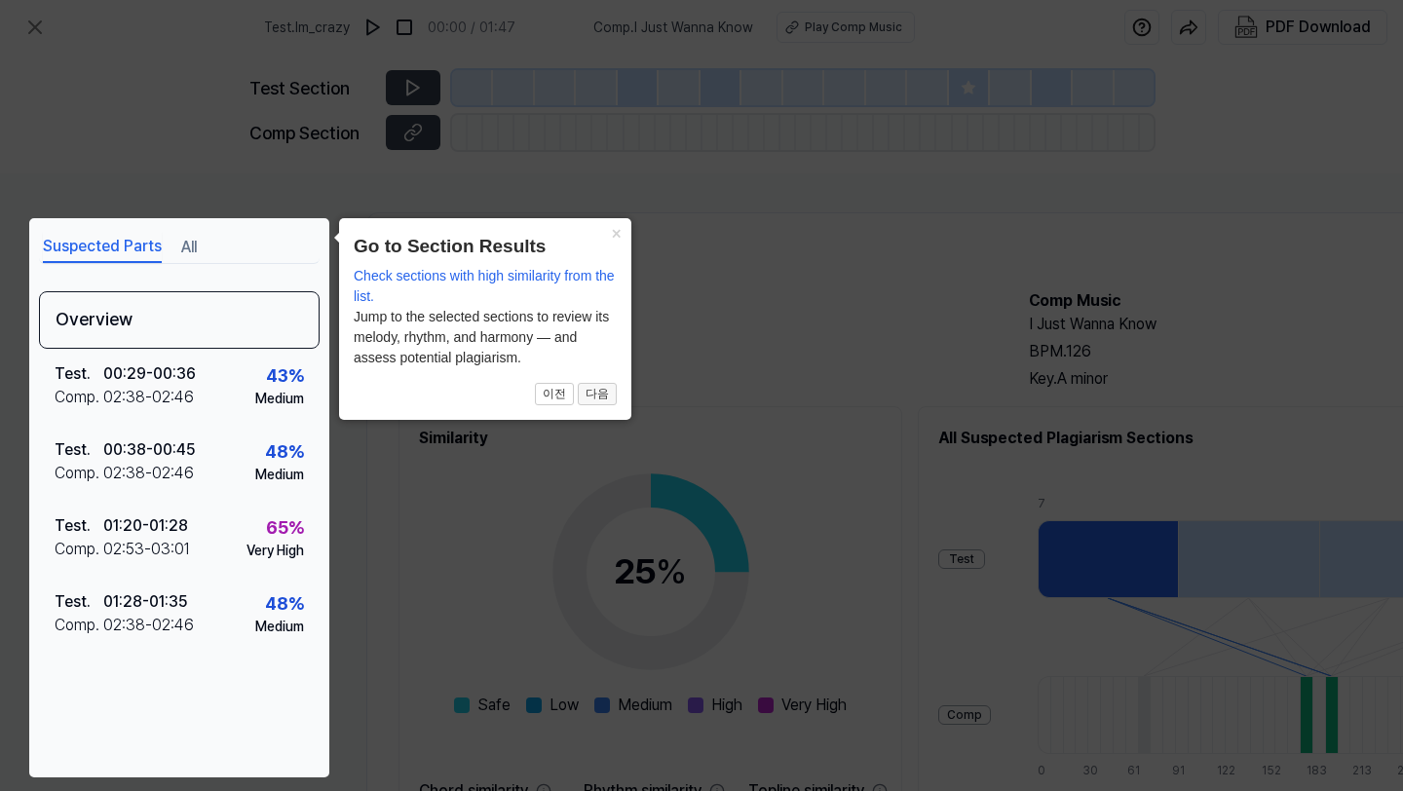
click at [588, 396] on button "다음" at bounding box center [597, 394] width 39 height 23
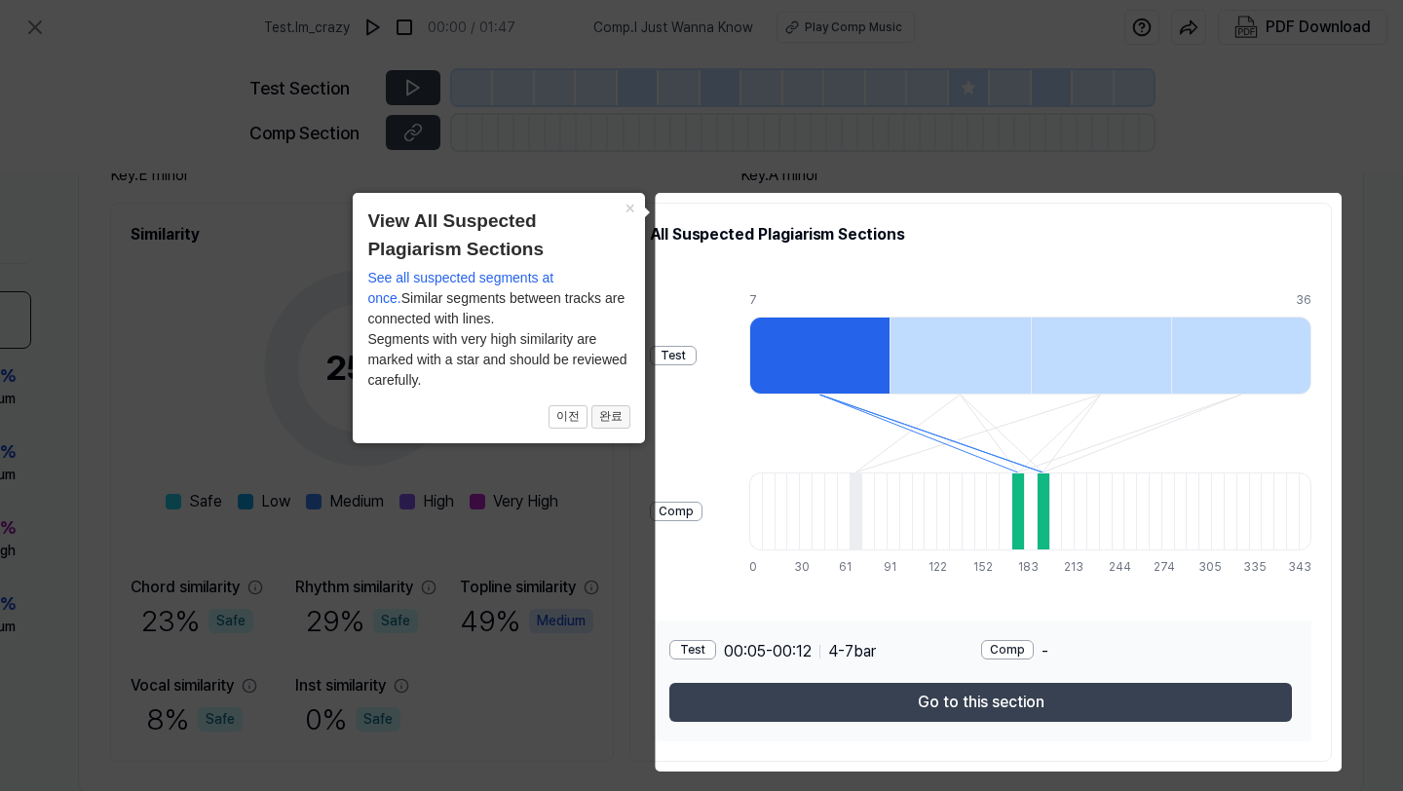
click at [610, 407] on button "완료" at bounding box center [610, 416] width 39 height 23
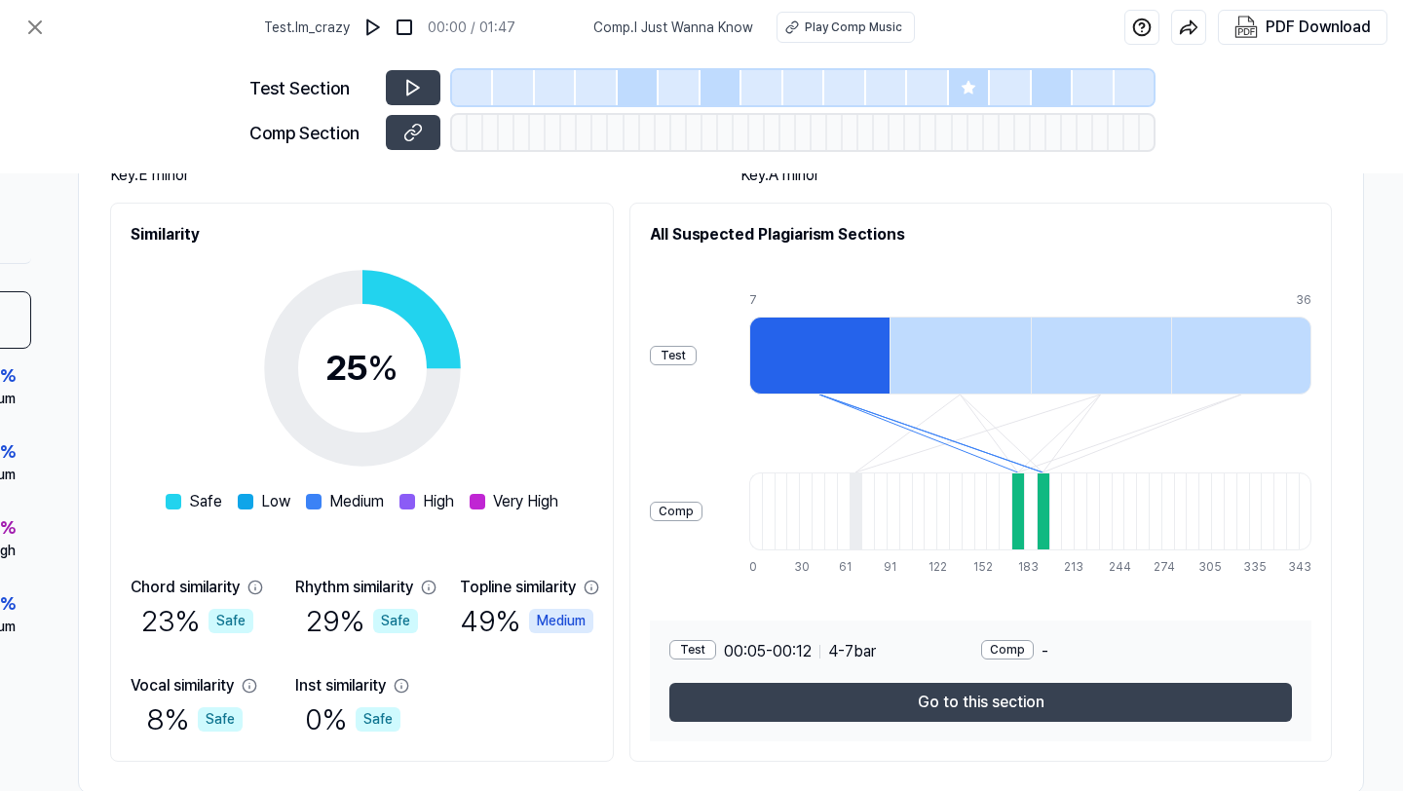
drag, startPoint x: 613, startPoint y: 380, endPoint x: 617, endPoint y: 353, distance: 27.6
click at [593, 350] on div "25 % Safe Low Medium High Very High Chord similarity 23 % Safe Rhythm similarit…" at bounding box center [362, 494] width 463 height 495
drag, startPoint x: 551, startPoint y: 687, endPoint x: 551, endPoint y: 647, distance: 40.0
click at [551, 646] on div "Chord similarity 23 % Safe Rhythm similarity 29 % Safe Topline similarity 49 % …" at bounding box center [362, 659] width 463 height 166
drag, startPoint x: 806, startPoint y: 736, endPoint x: 768, endPoint y: 736, distance: 38.0
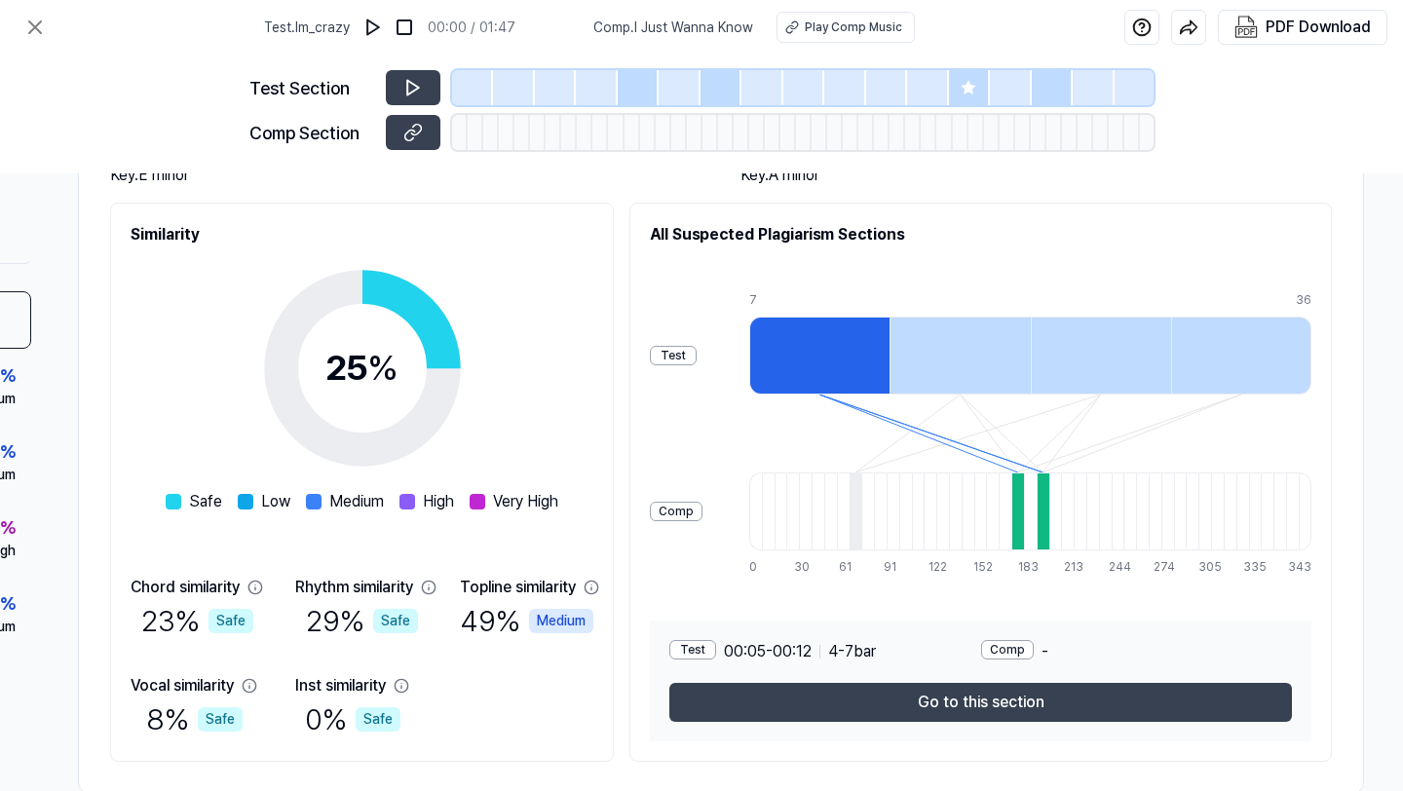
click at [768, 683] on div "Test 00:05 - 00:12 4 - 7 bar Comp - Go to this section" at bounding box center [981, 681] width 662 height 121
click at [839, 346] on div at bounding box center [819, 356] width 140 height 78
drag, startPoint x: 1029, startPoint y: 510, endPoint x: 998, endPoint y: 438, distance: 77.7
click at [1005, 440] on div "7 14 21 29 36 0 8 15 23 30 38 46 53 61 69 76 84 91 99 107 114 122 130 137 145 1…" at bounding box center [1030, 433] width 562 height 285
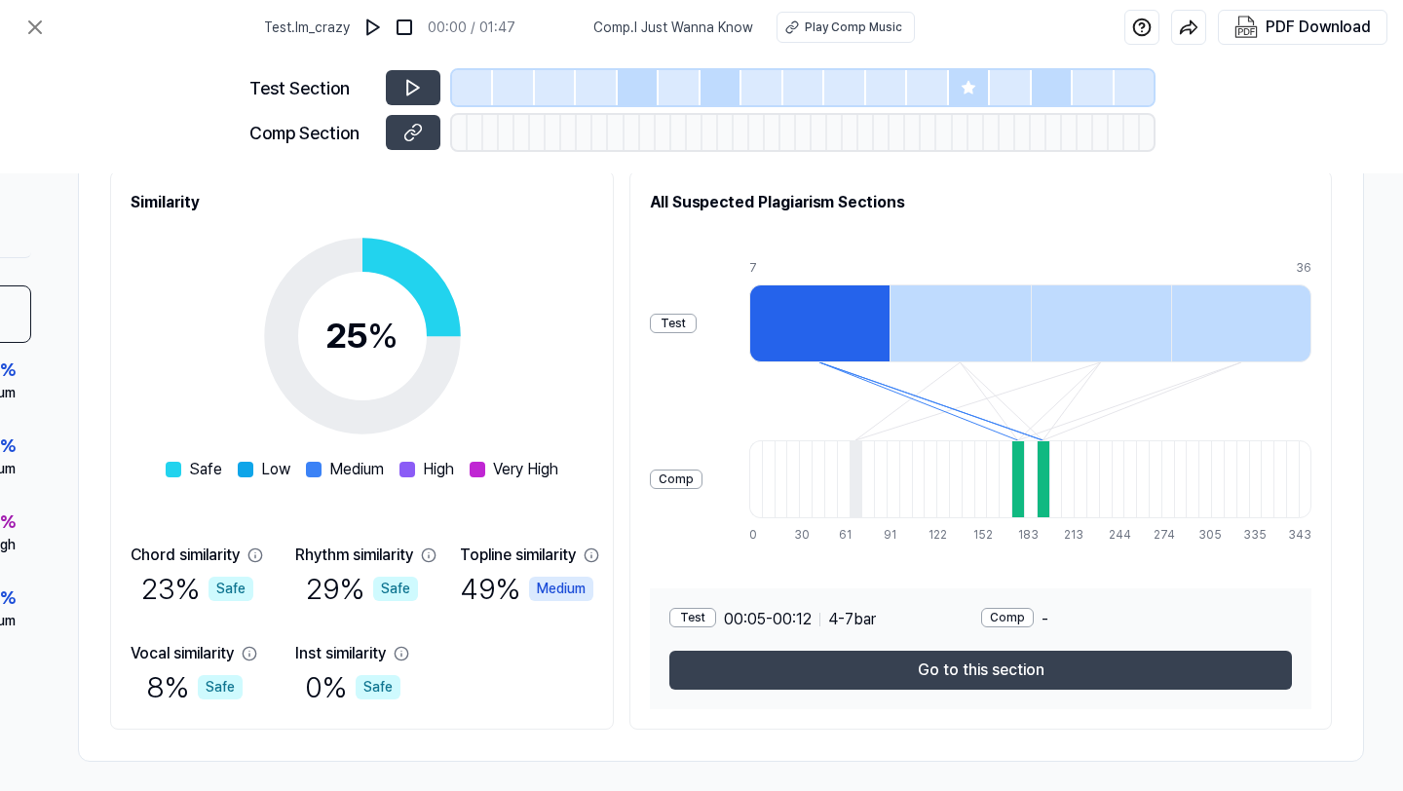
scroll to position [253, 288]
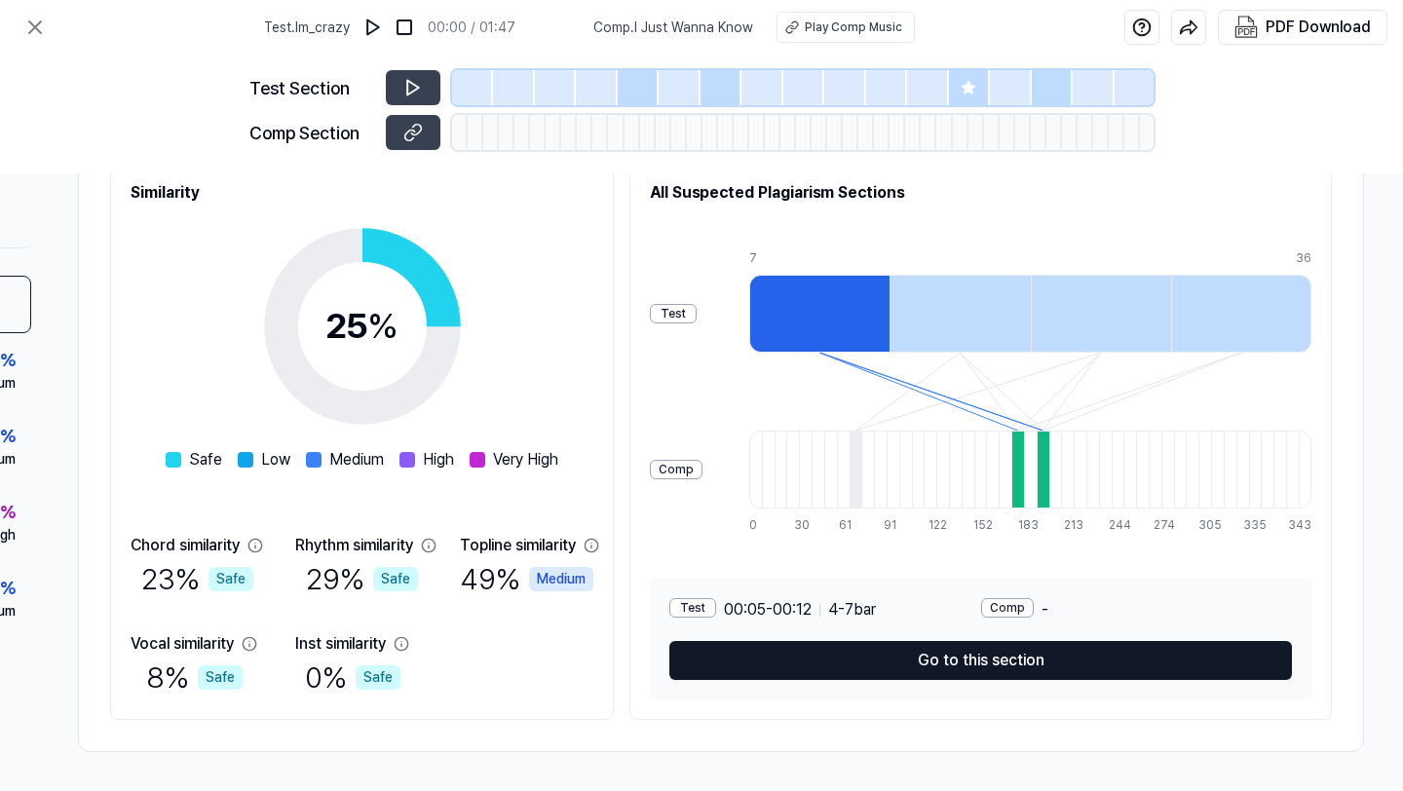
click at [965, 657] on button "Go to this section" at bounding box center [980, 660] width 623 height 39
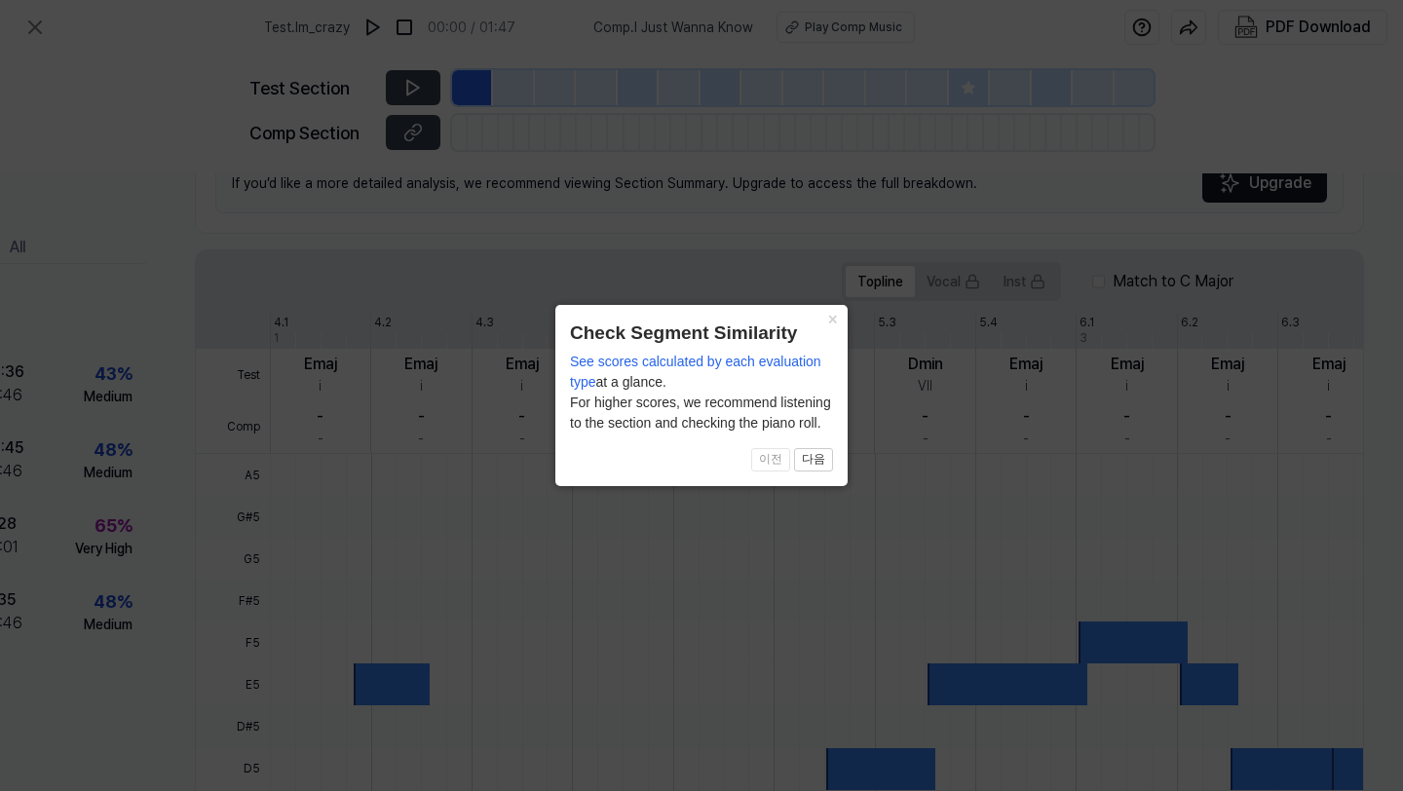
scroll to position [509, 179]
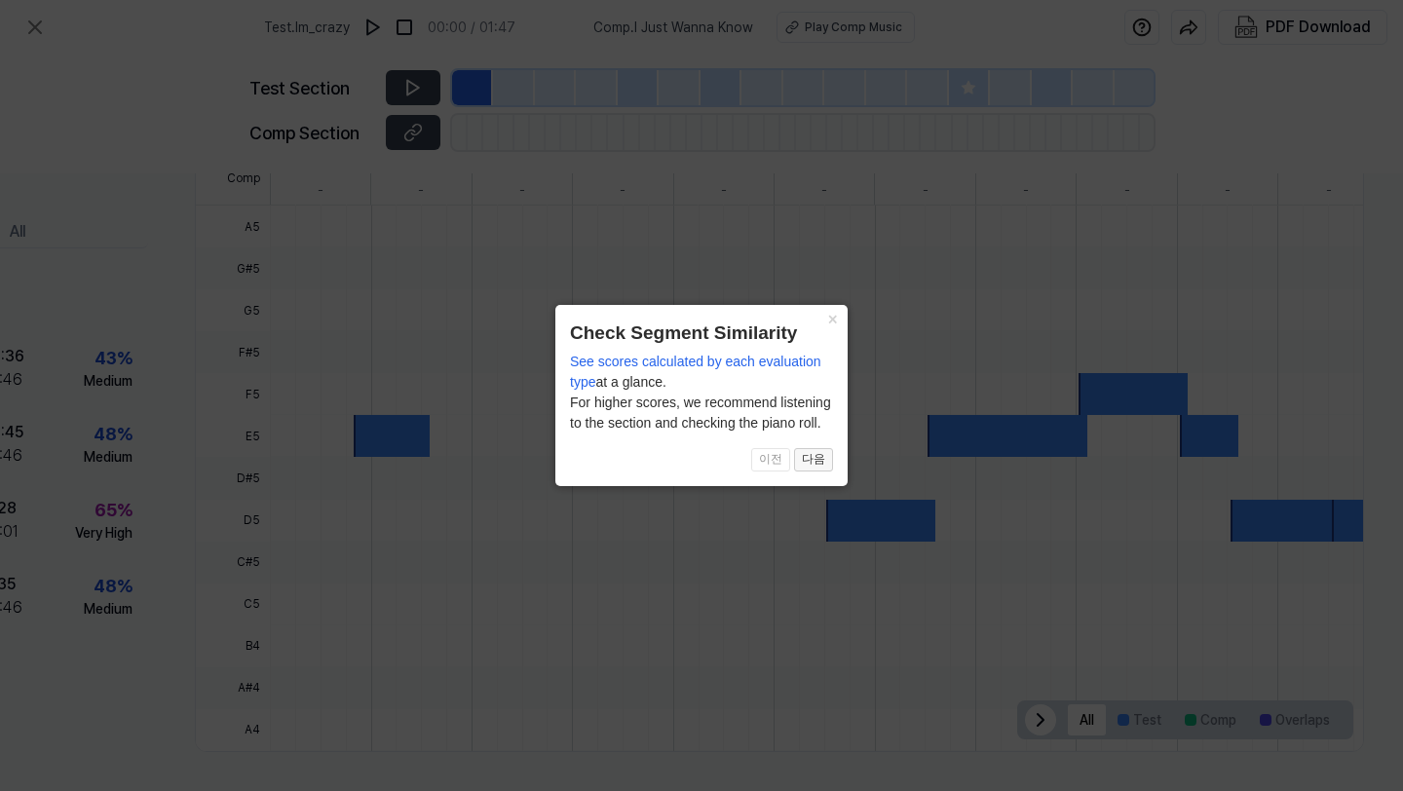
click at [811, 451] on button "다음" at bounding box center [813, 459] width 39 height 23
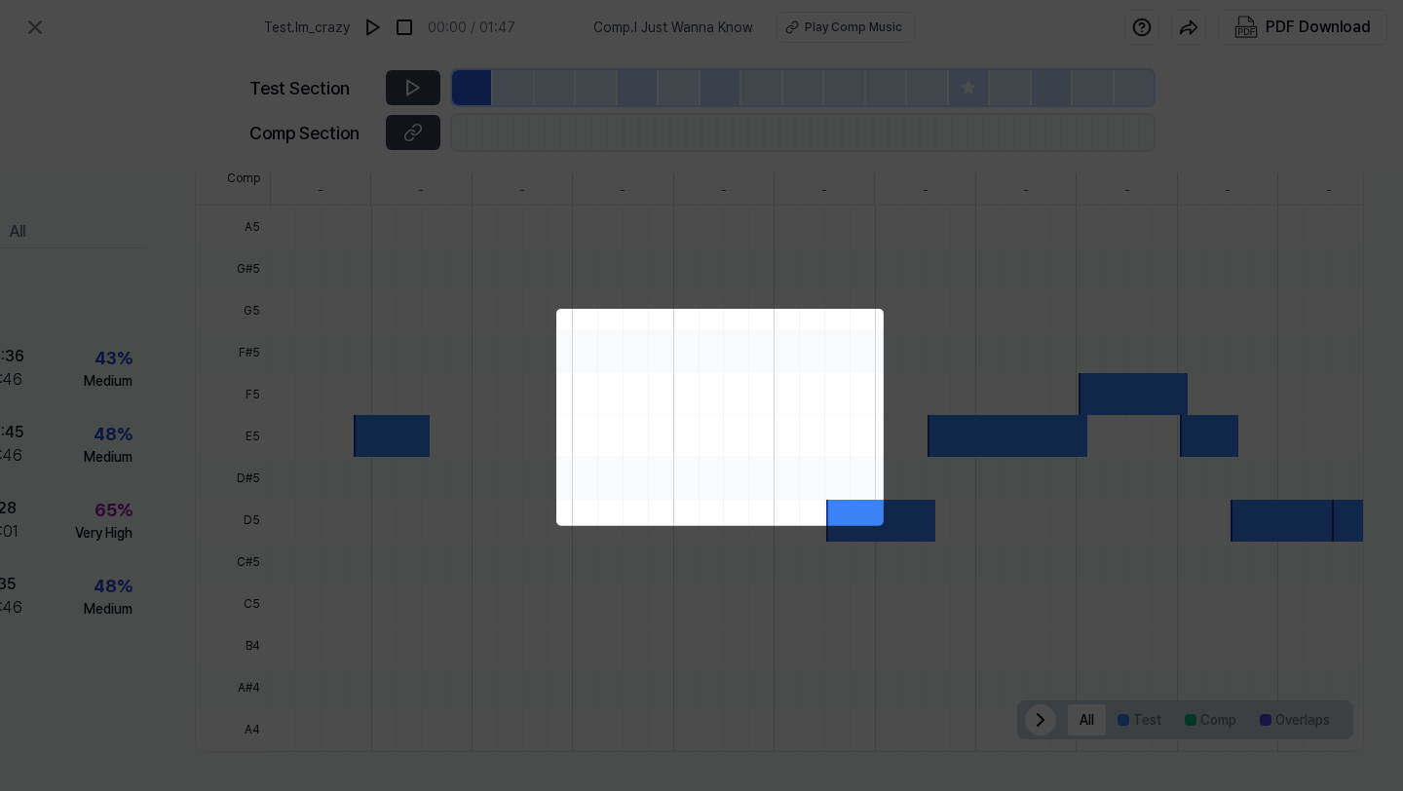
scroll to position [400, 179]
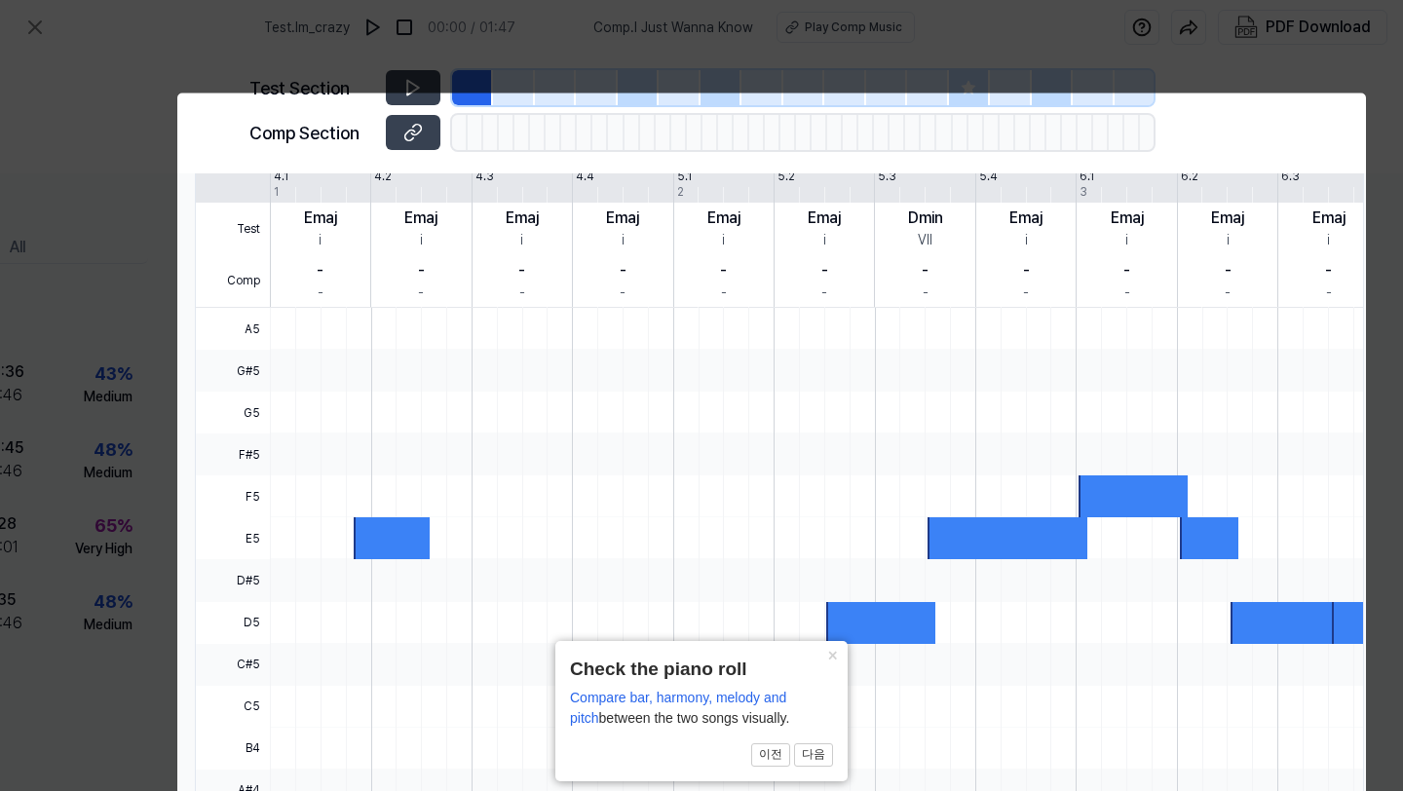
click at [846, 622] on div at bounding box center [880, 623] width 109 height 42
click at [813, 683] on button "다음" at bounding box center [813, 754] width 39 height 23
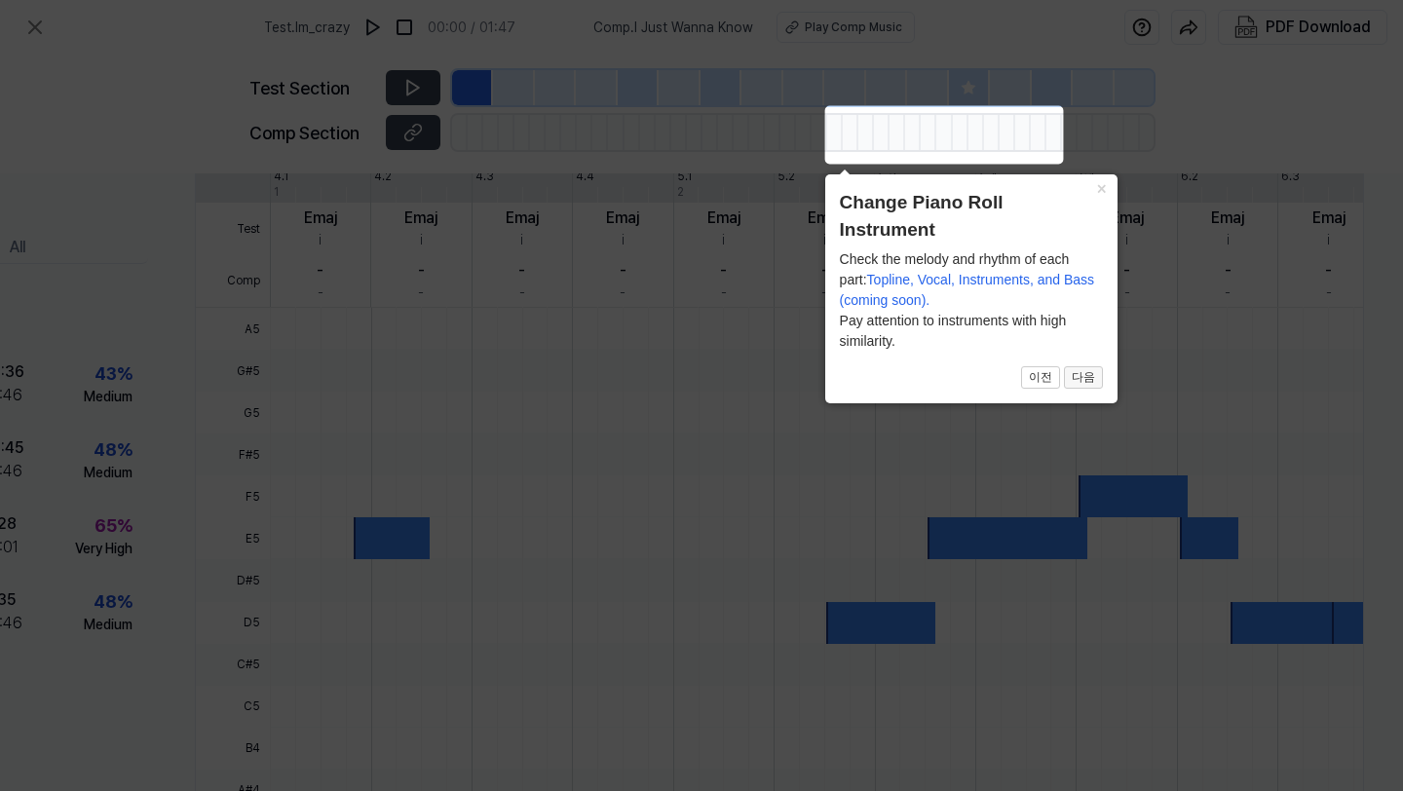
click at [1090, 383] on button "다음" at bounding box center [1083, 377] width 39 height 23
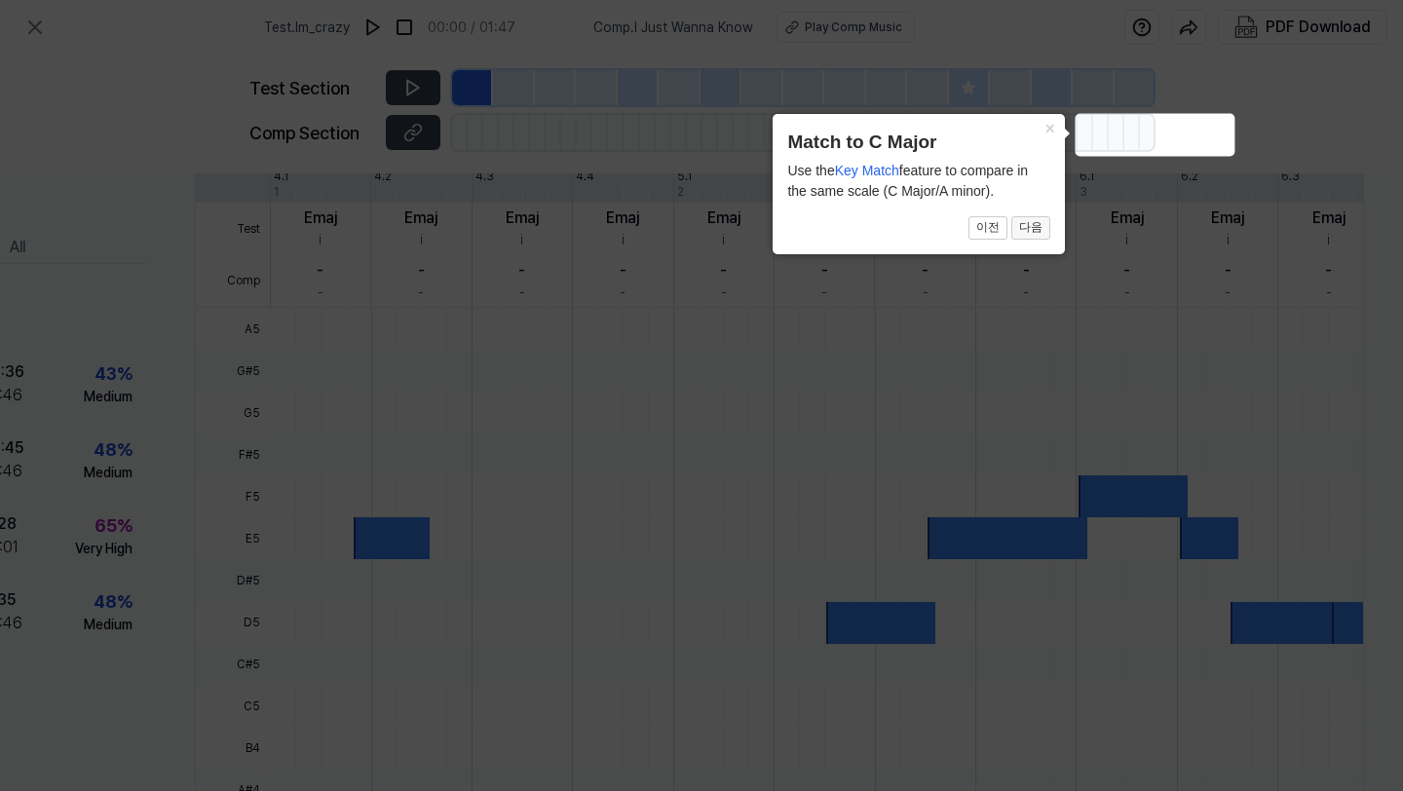
click at [1024, 220] on button "다음" at bounding box center [1030, 227] width 39 height 23
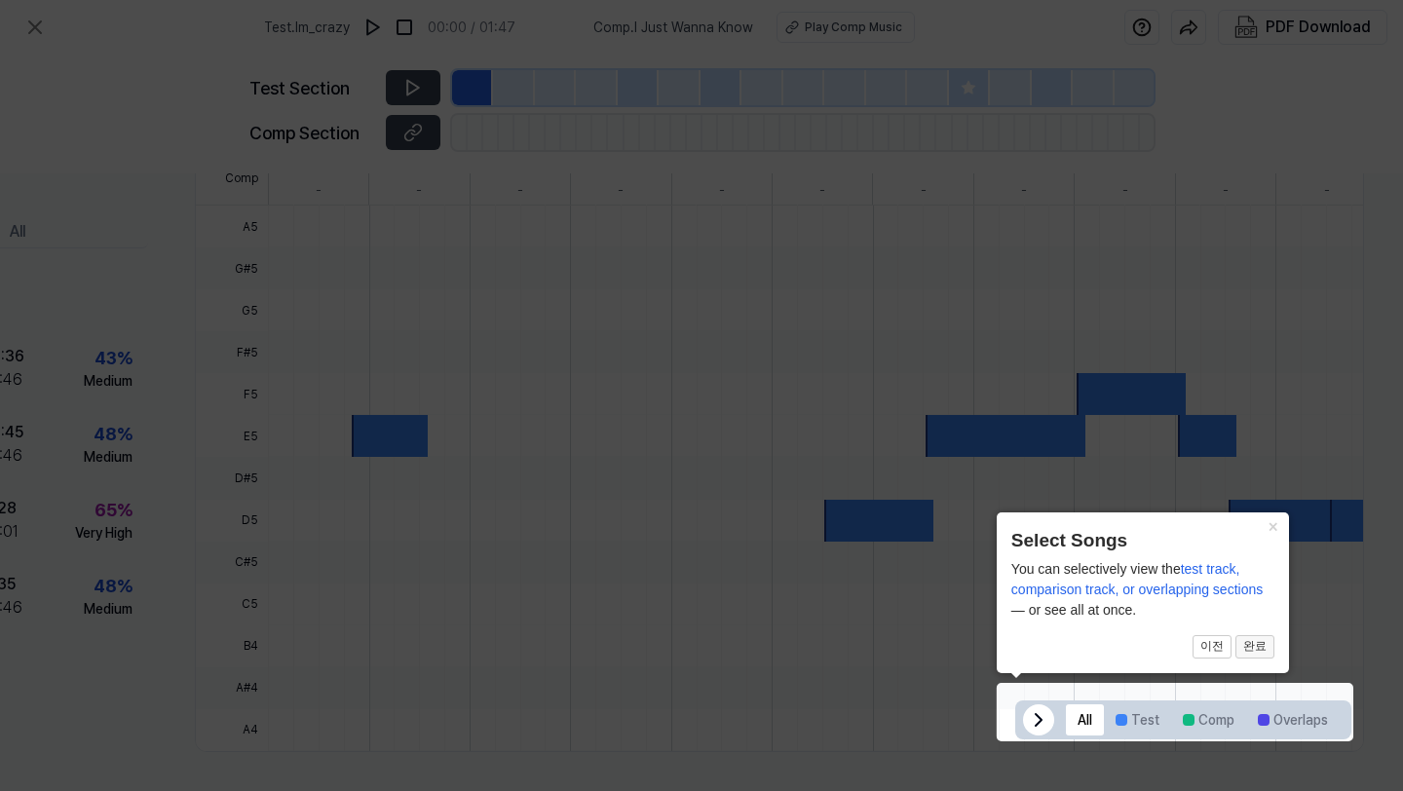
click at [1245, 646] on button "완료" at bounding box center [1255, 646] width 39 height 23
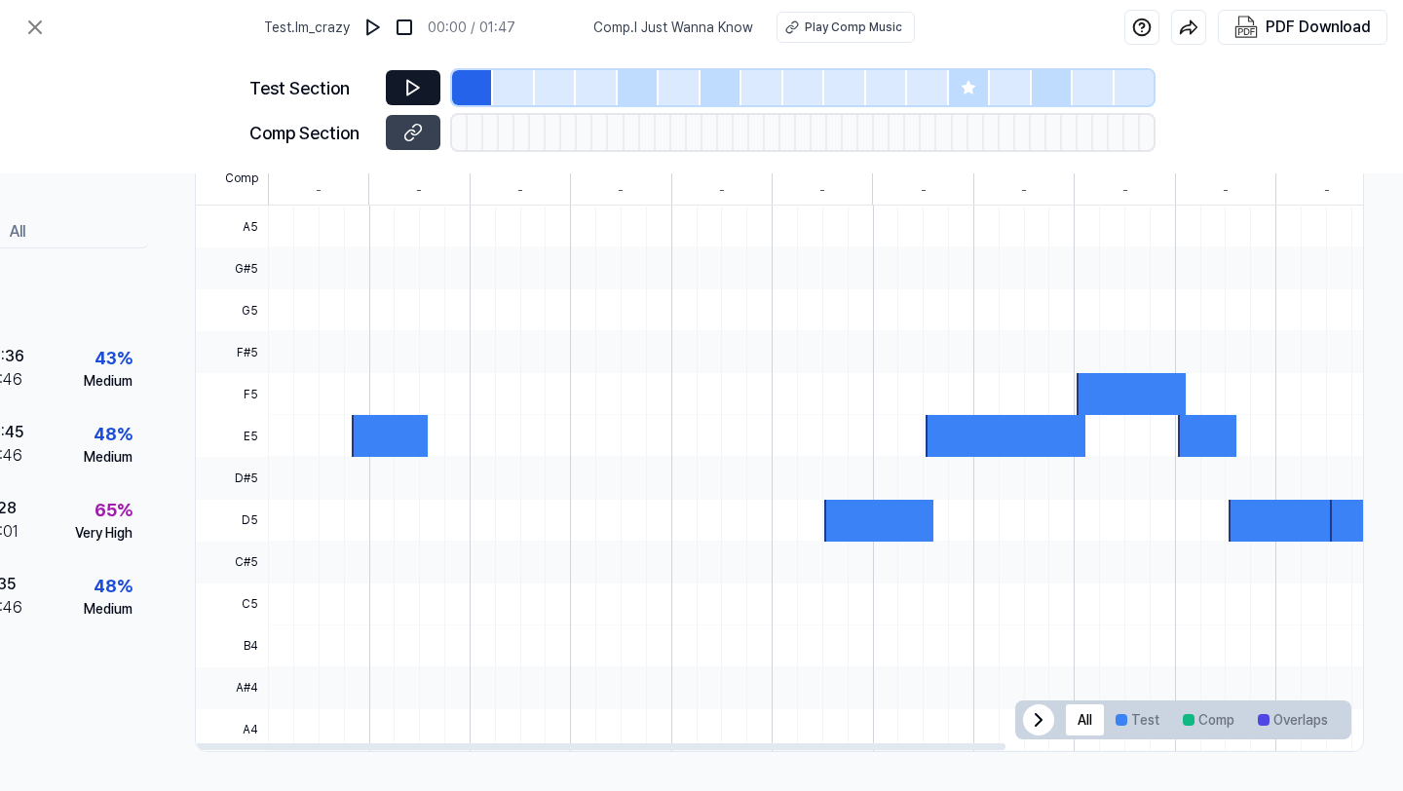
click at [413, 85] on icon at bounding box center [412, 87] width 19 height 19
click at [400, 429] on div at bounding box center [390, 436] width 76 height 42
drag, startPoint x: 400, startPoint y: 429, endPoint x: 397, endPoint y: 407, distance: 21.8
click at [398, 405] on div at bounding box center [1072, 479] width 1610 height 546
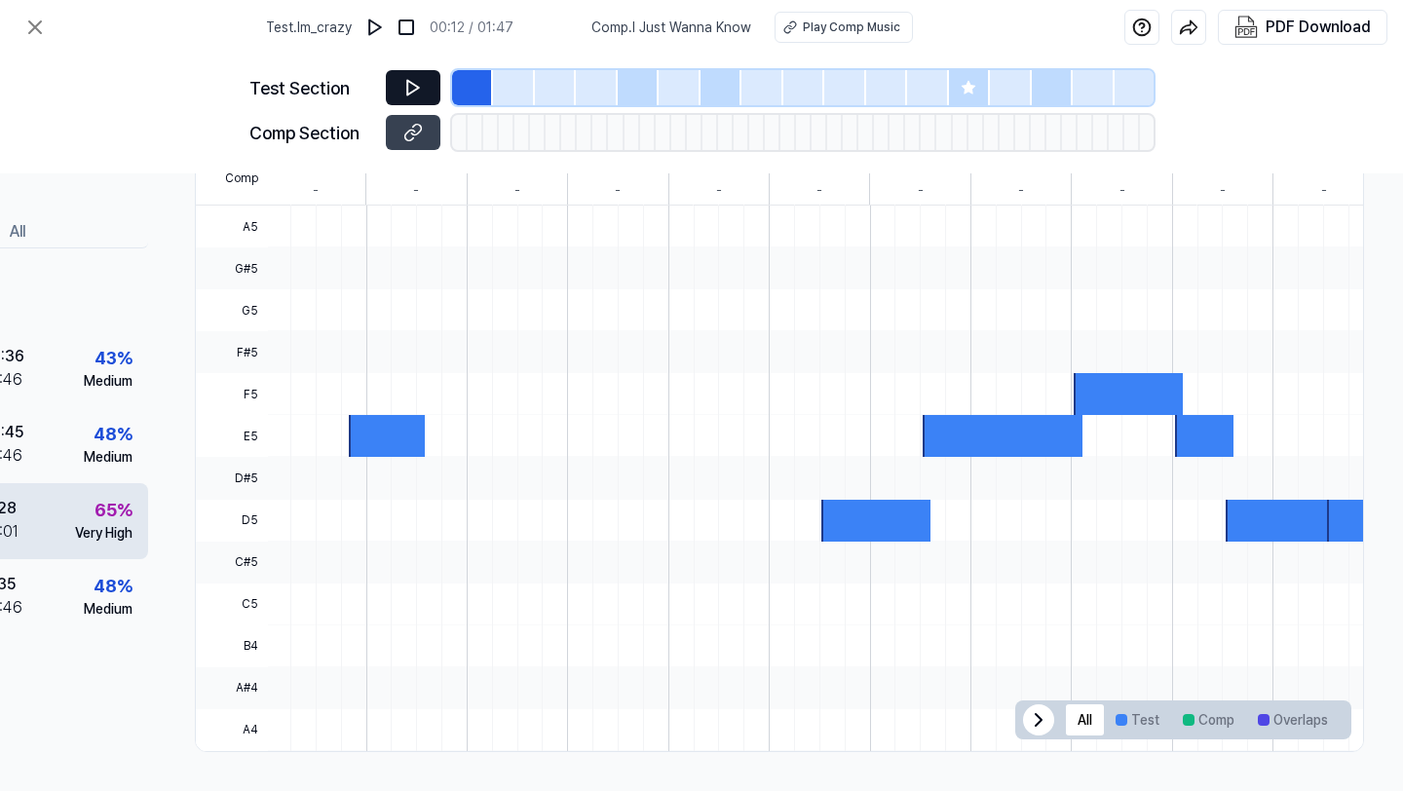
click at [107, 524] on div "Very High" at bounding box center [103, 533] width 57 height 20
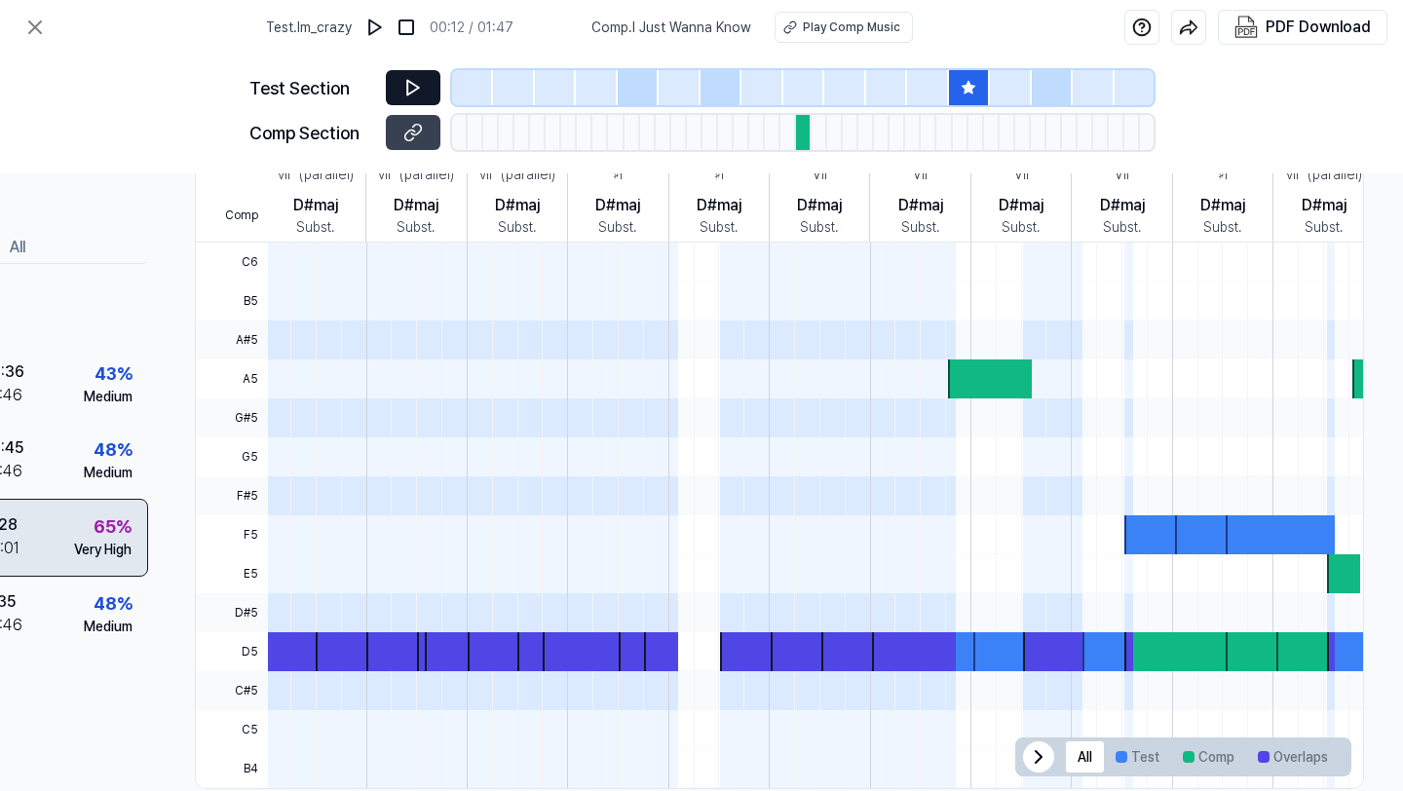
scroll to position [553, 179]
